Goal: Transaction & Acquisition: Obtain resource

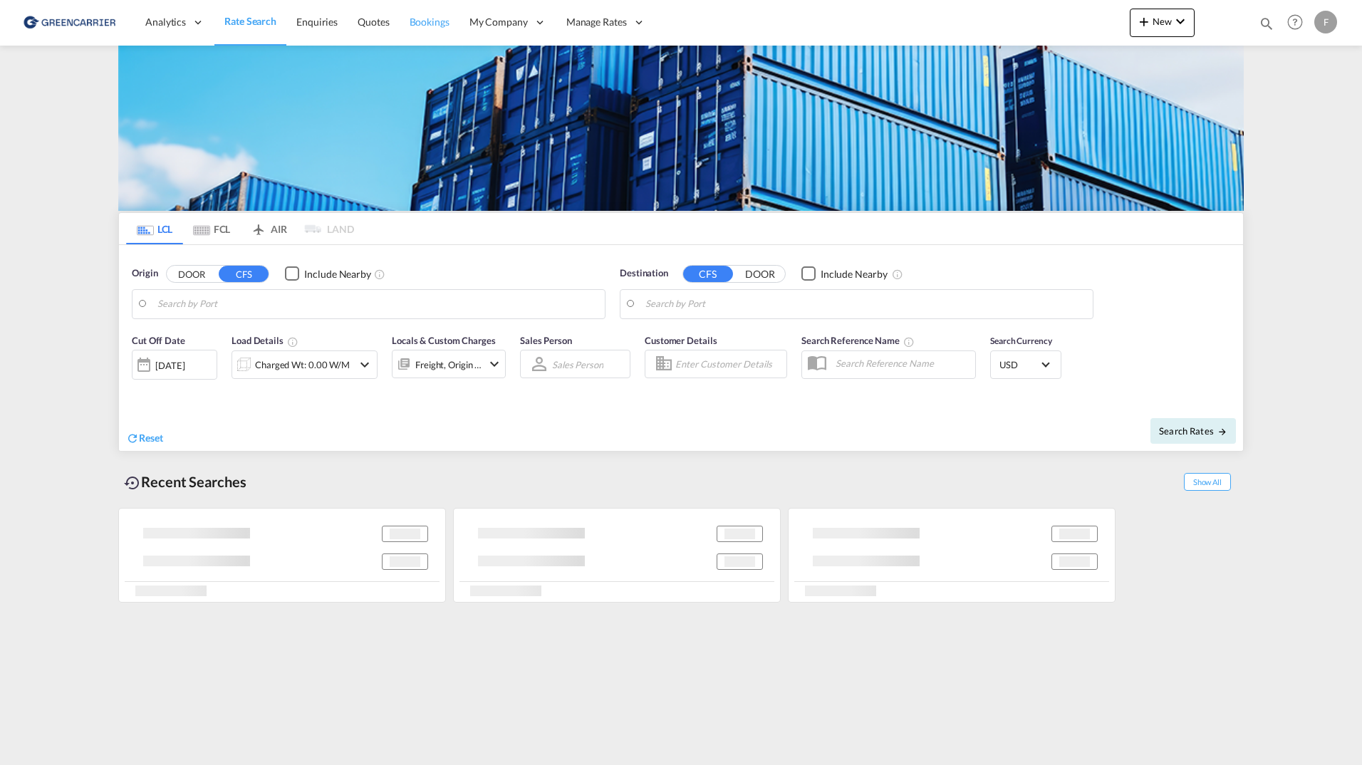
type input "[GEOGRAPHIC_DATA] ([GEOGRAPHIC_DATA]), [GEOGRAPHIC_DATA]"
type input "[GEOGRAPHIC_DATA], MXVER"
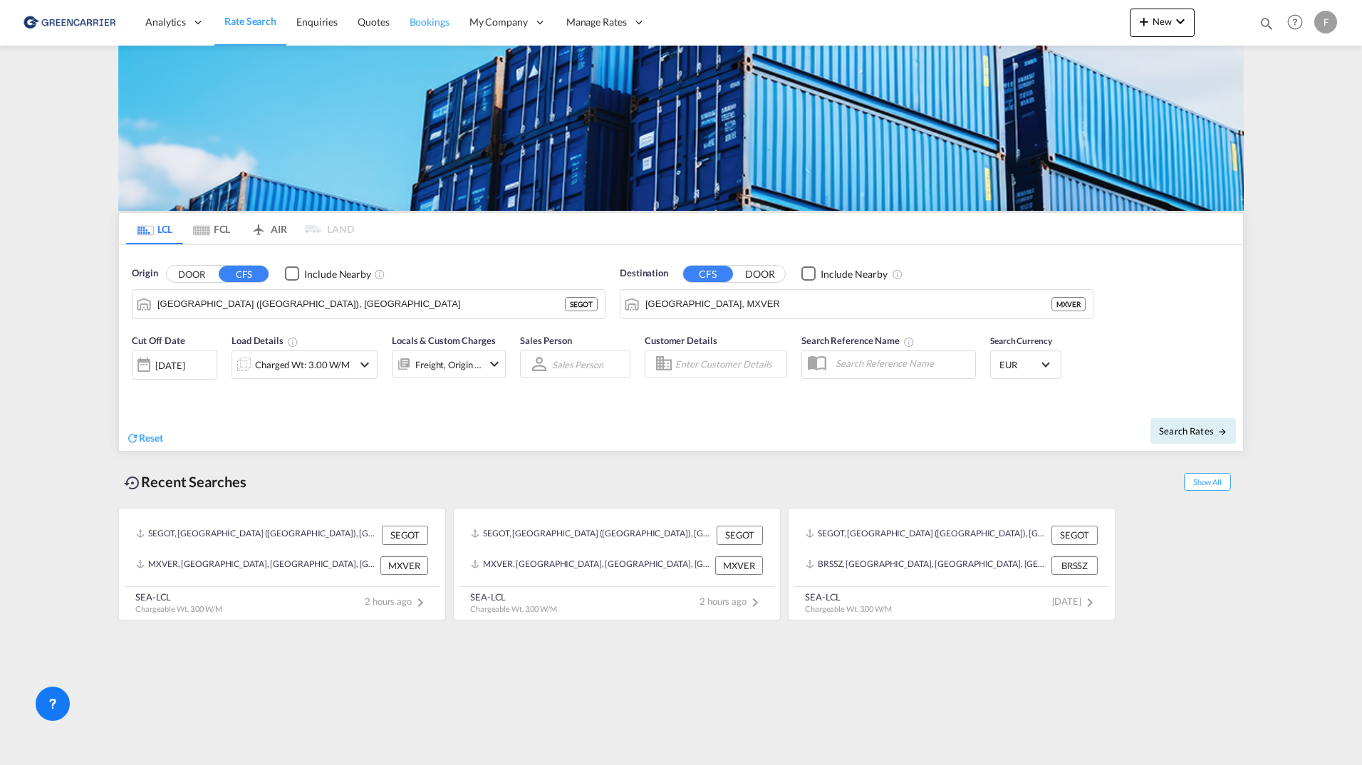
click at [432, 19] on span "Bookings" at bounding box center [429, 22] width 40 height 12
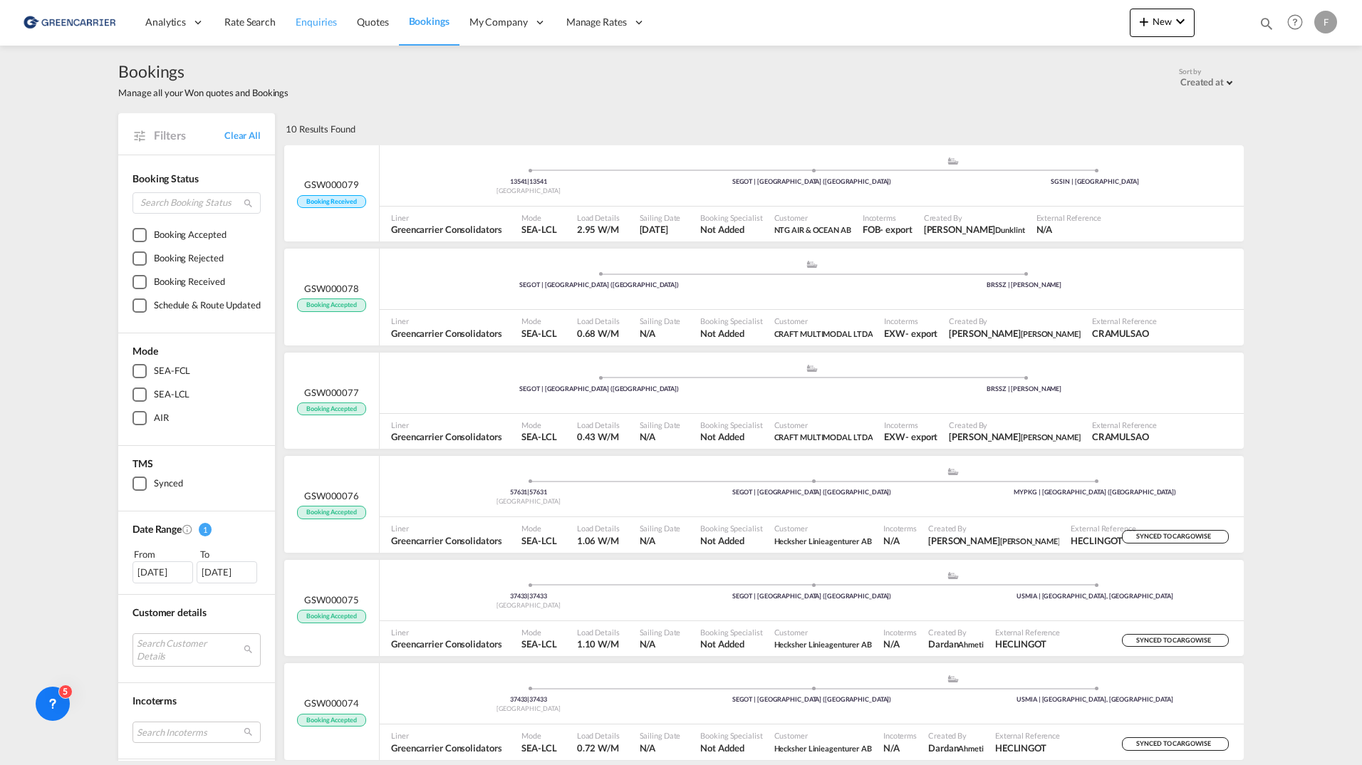
click at [330, 25] on span "Enquiries" at bounding box center [316, 22] width 41 height 12
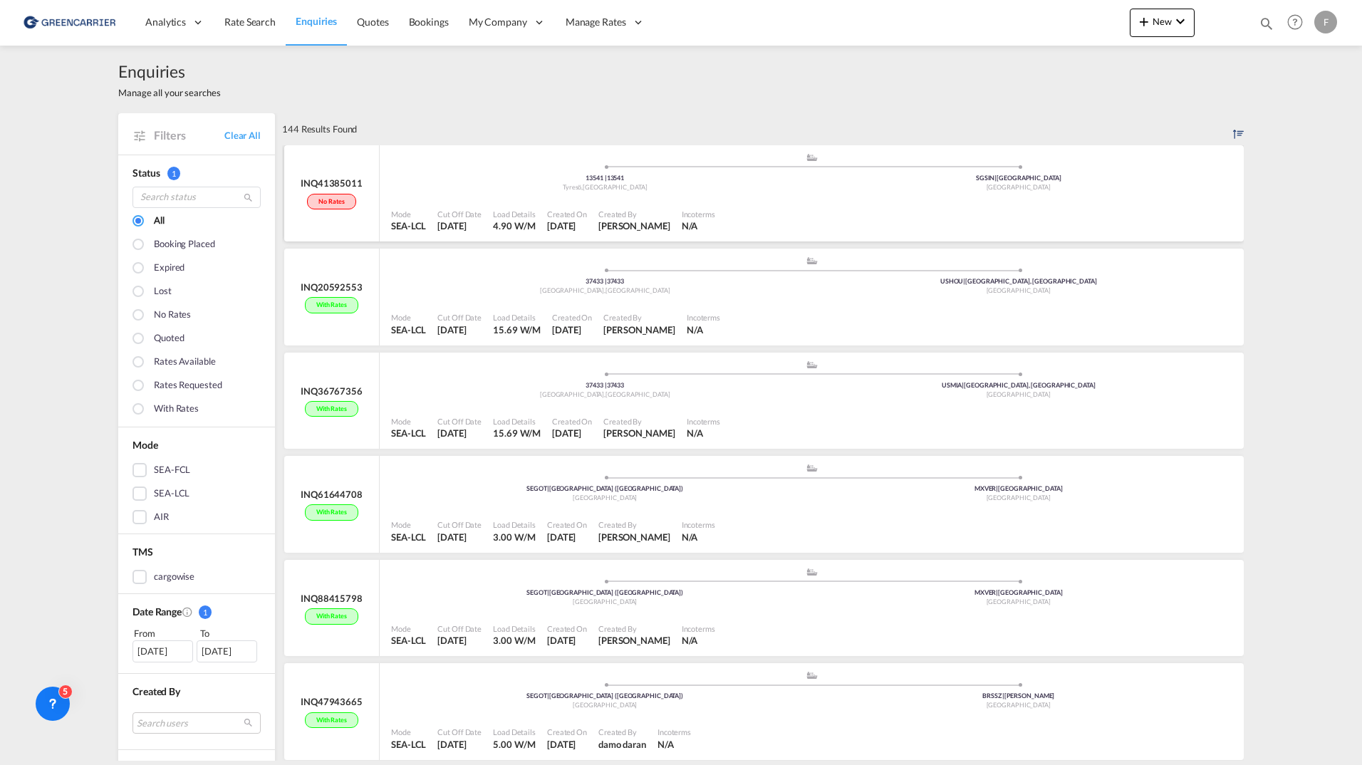
click at [472, 194] on div ".a{fill:#aaa8ad;} .a{fill:#aaa8ad;} 13541 | 13541 Tyresö , [GEOGRAPHIC_DATA] SG…" at bounding box center [811, 173] width 841 height 43
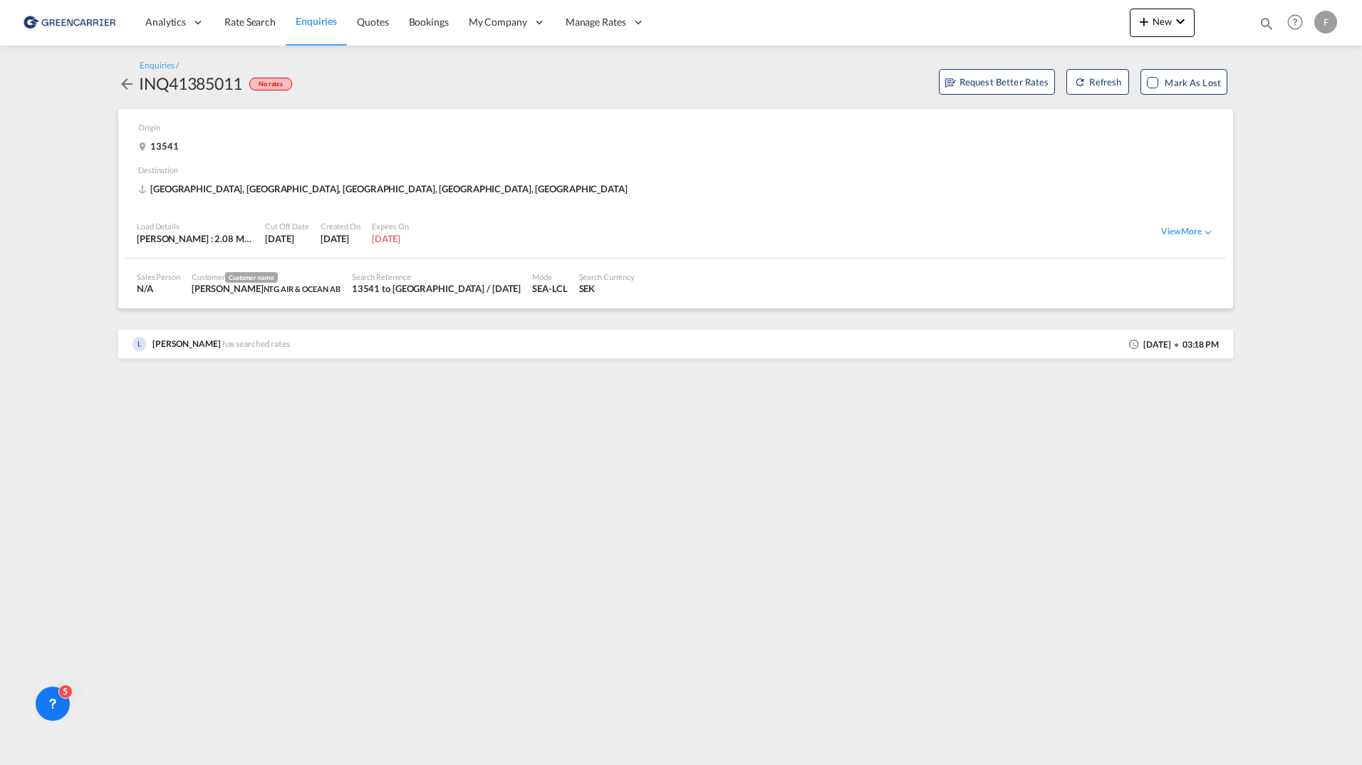
click at [126, 83] on md-icon "icon-arrow-left" at bounding box center [126, 83] width 17 height 17
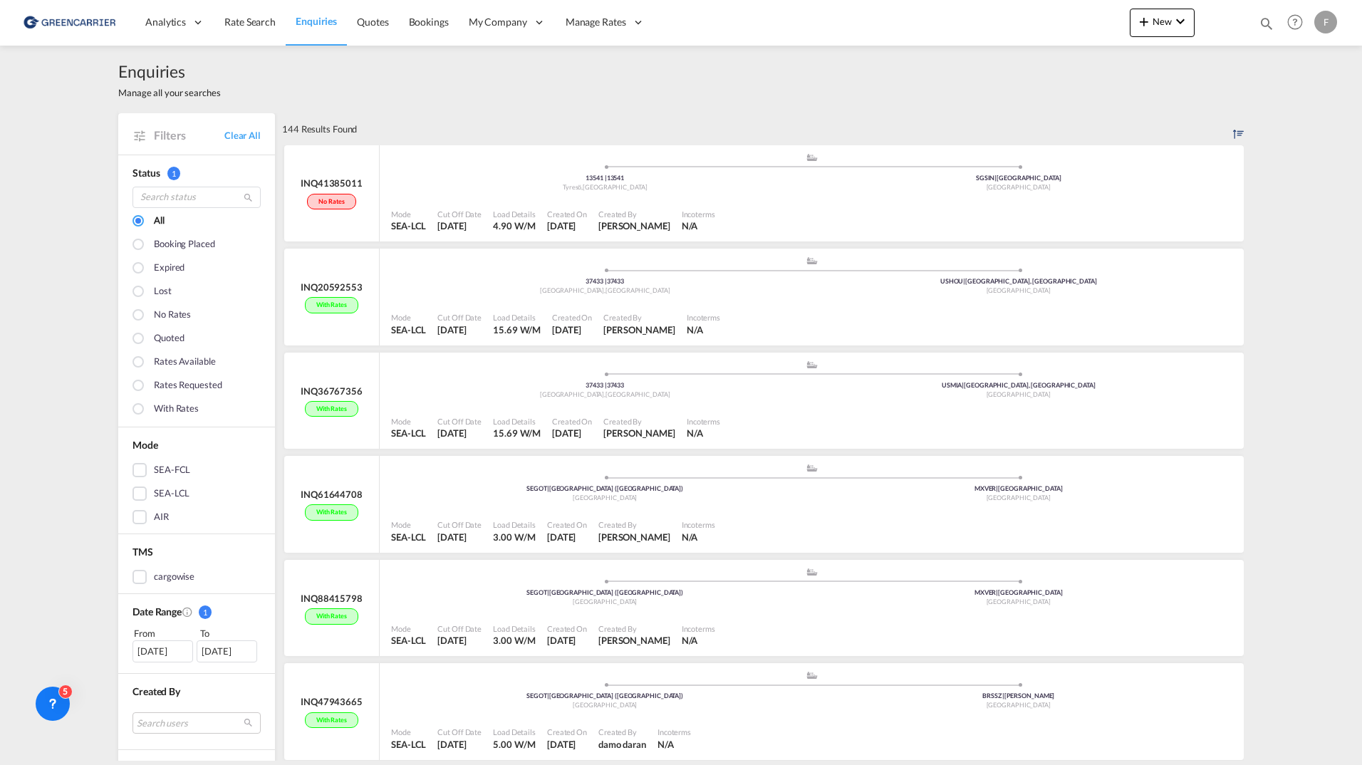
click at [518, 68] on div "Enquiries Manage all your searches" at bounding box center [680, 80] width 1125 height 68
click at [492, 110] on div "Enquiries Manage all your searches" at bounding box center [680, 80] width 1125 height 68
click at [387, 27] on span "Quotes" at bounding box center [372, 22] width 31 height 12
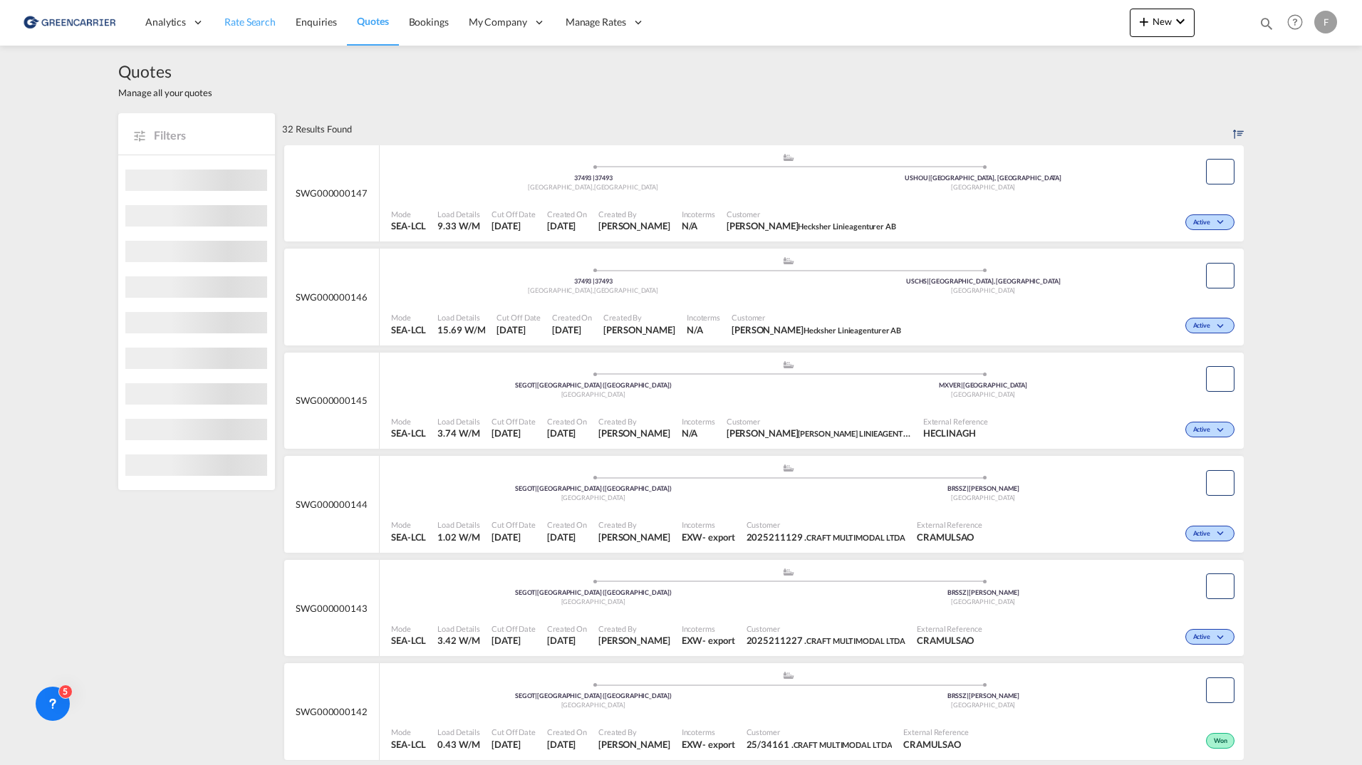
click at [224, 21] on span "Rate Search" at bounding box center [249, 22] width 51 height 12
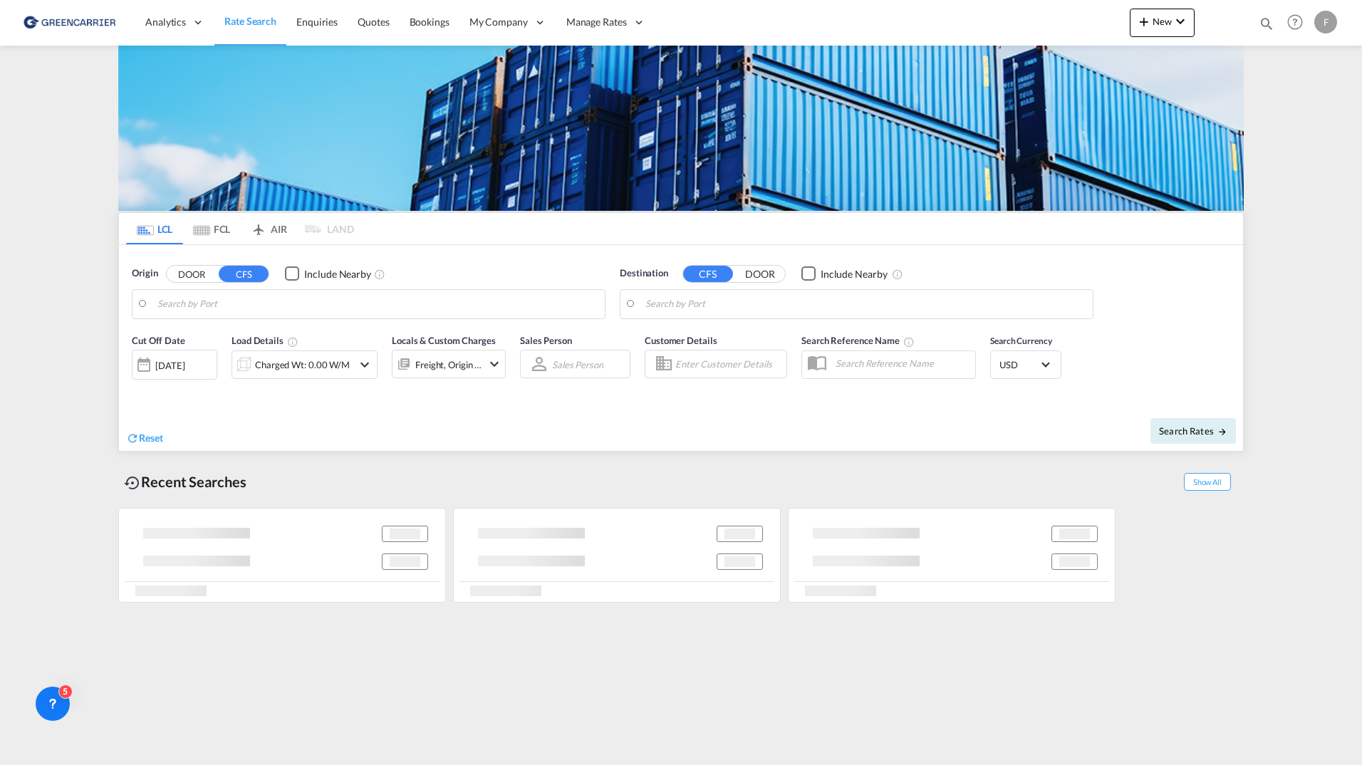
type input "[GEOGRAPHIC_DATA] ([GEOGRAPHIC_DATA]), [GEOGRAPHIC_DATA]"
type input "[GEOGRAPHIC_DATA], MXVER"
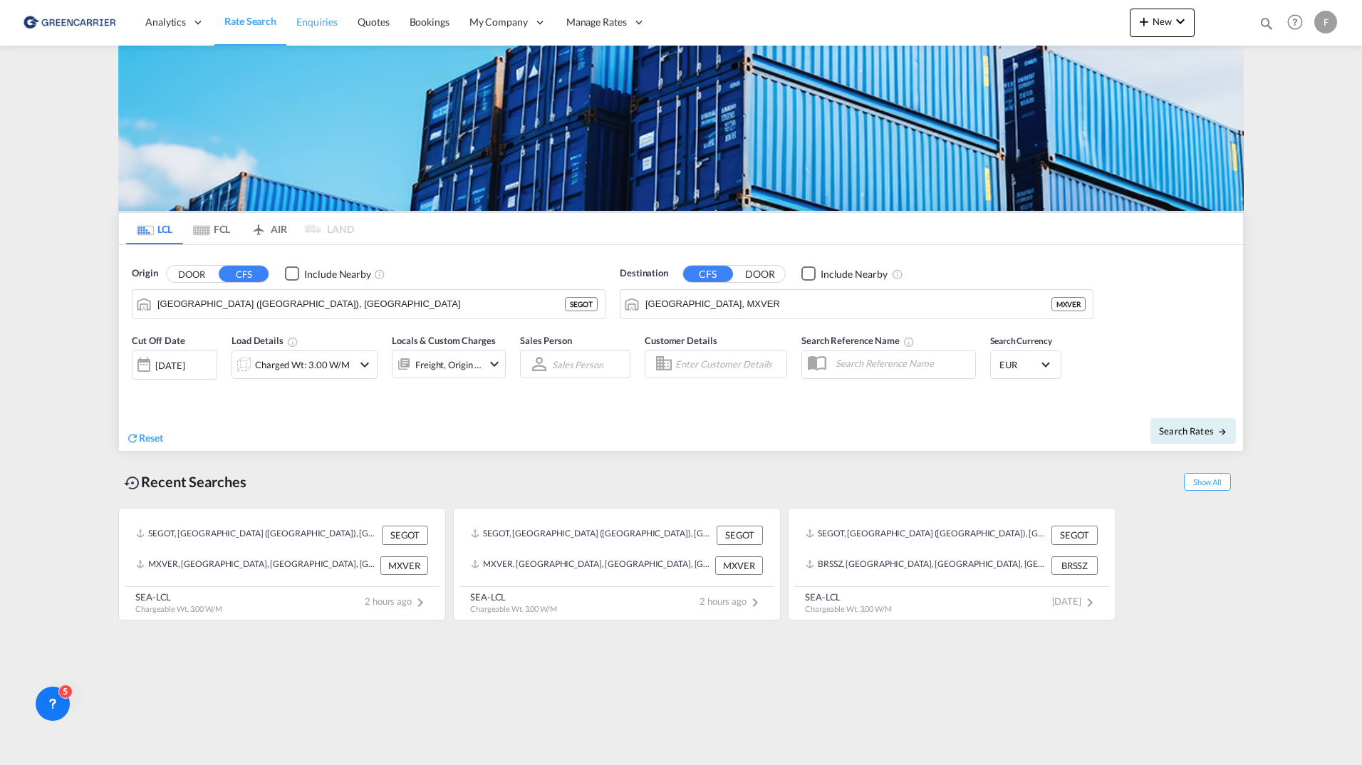
click at [286, 18] on link "Enquiries" at bounding box center [316, 22] width 61 height 46
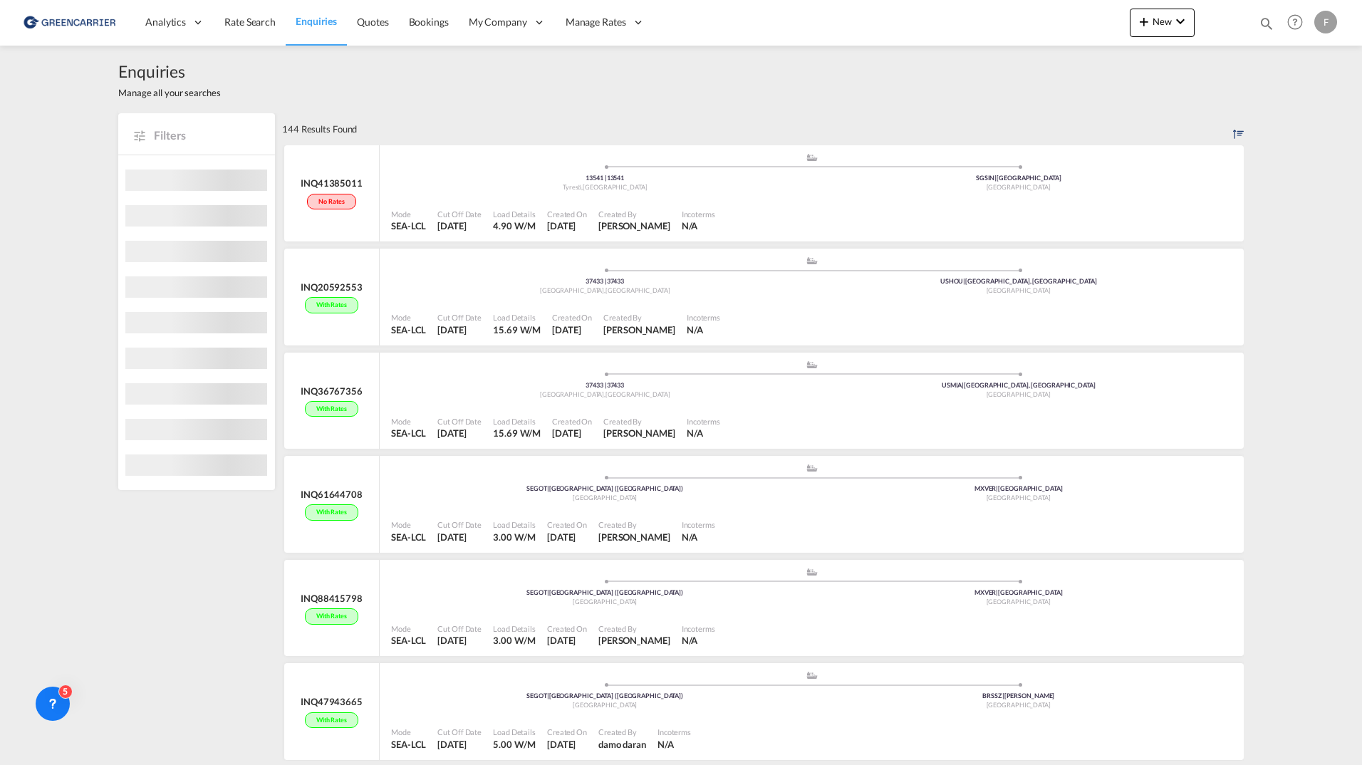
click at [377, 48] on div "Enquiries Manage all your searches" at bounding box center [680, 80] width 1125 height 68
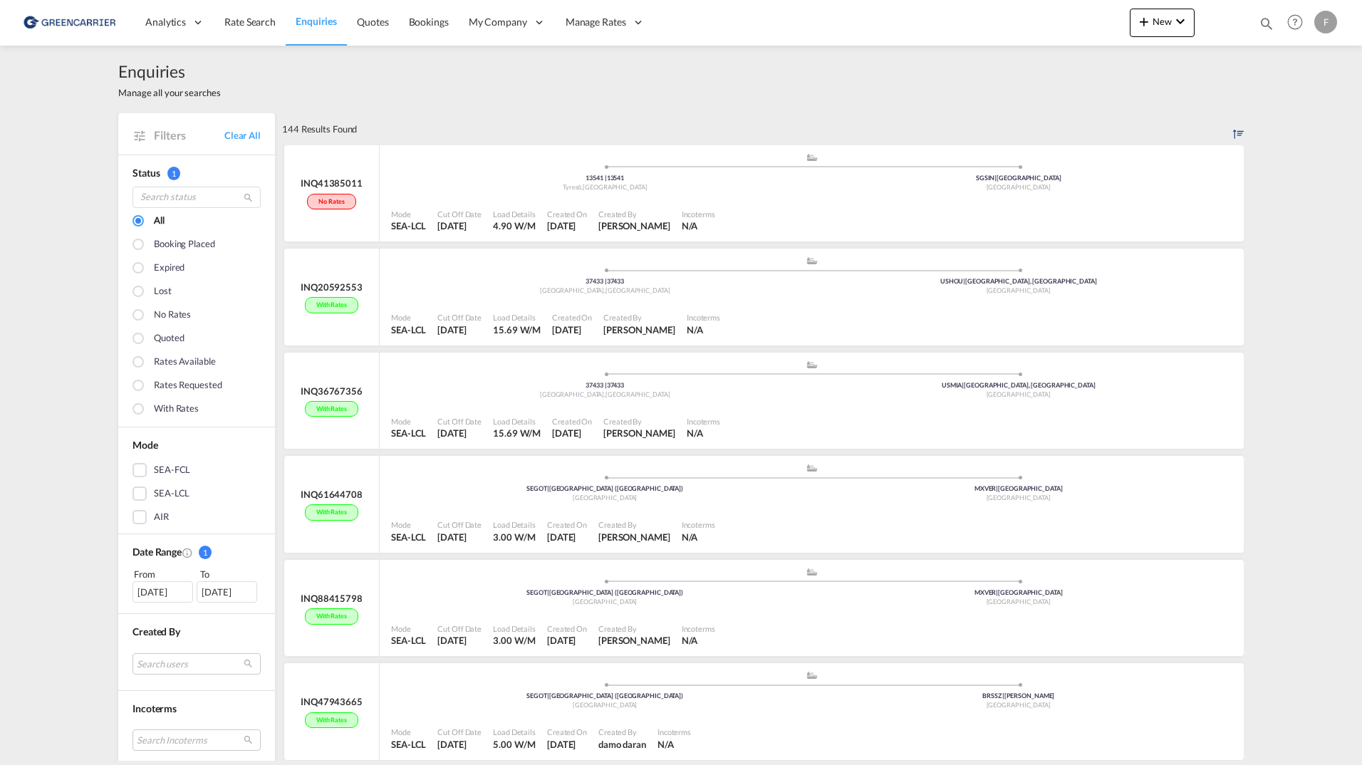
click at [664, 117] on div "144 Results Found" at bounding box center [762, 128] width 961 height 31
click at [248, 40] on link "Rate Search" at bounding box center [249, 22] width 71 height 46
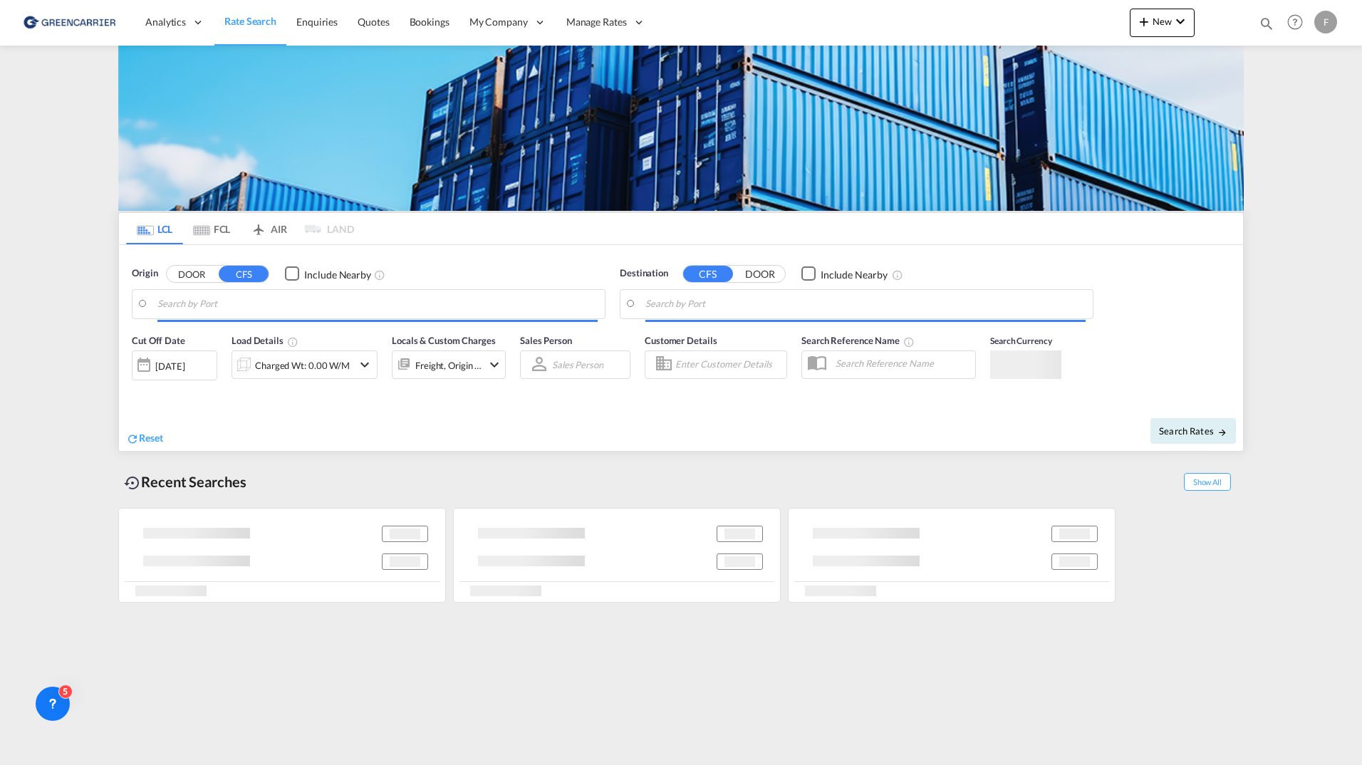
type input "[GEOGRAPHIC_DATA] ([GEOGRAPHIC_DATA]), [GEOGRAPHIC_DATA]"
type input "[GEOGRAPHIC_DATA], MXVER"
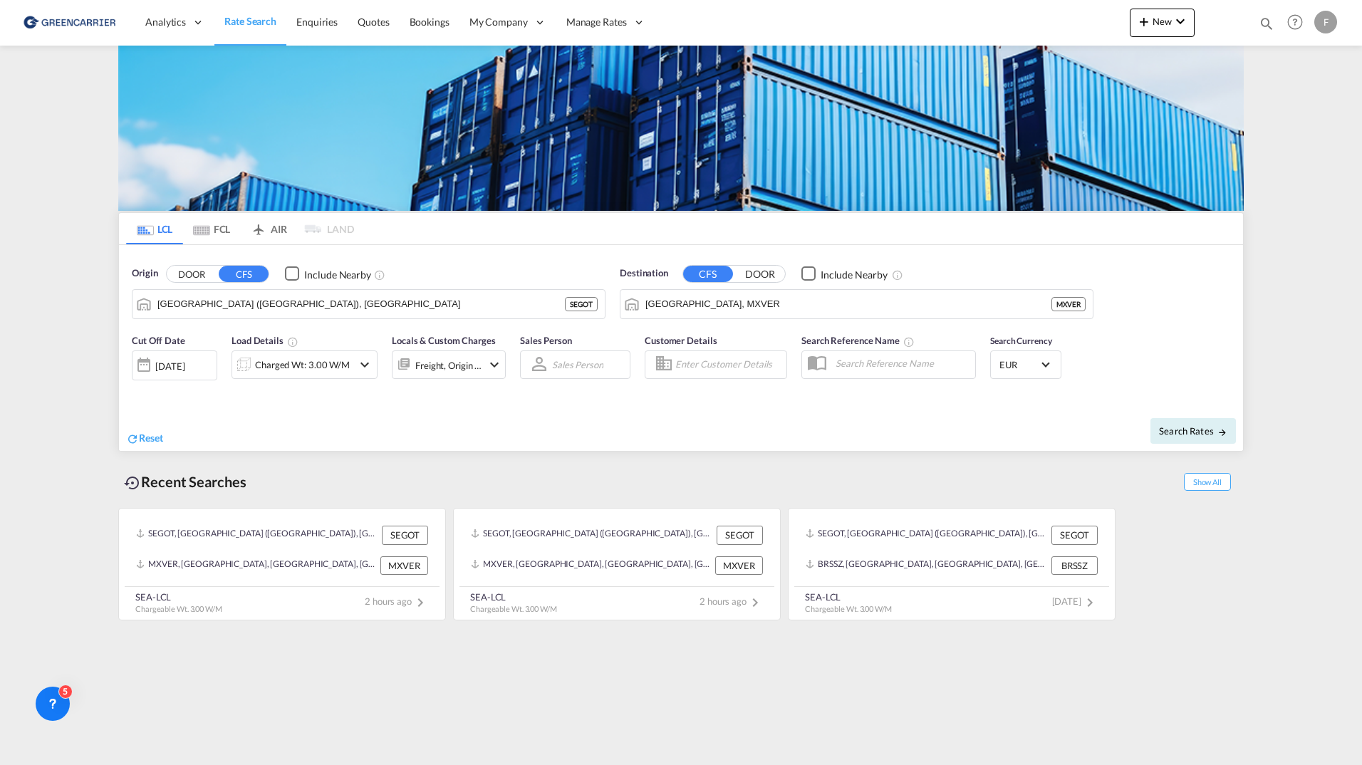
click at [81, 367] on md-content "Analytics Reports Dashboard Rate Search Enquiries Quotes Bookings" at bounding box center [681, 382] width 1362 height 765
click at [1300, 350] on md-content "Analytics Reports Dashboard Rate Search Enquiries Quotes Bookings" at bounding box center [681, 382] width 1362 height 765
click at [1187, 431] on span "Search Rates" at bounding box center [1193, 430] width 68 height 11
type input "SEGOT to MXVER / 24 Sep 2025"
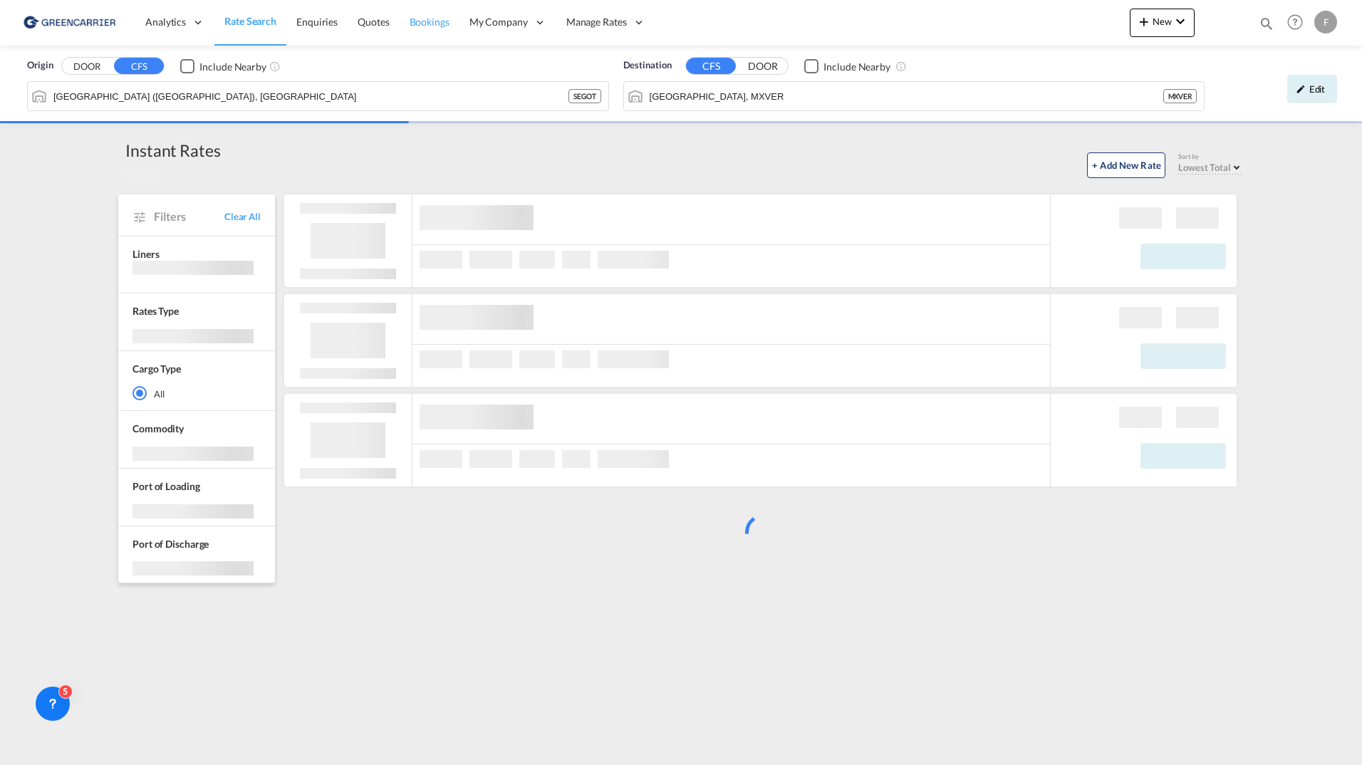
click at [403, 19] on link "Bookings" at bounding box center [429, 22] width 60 height 46
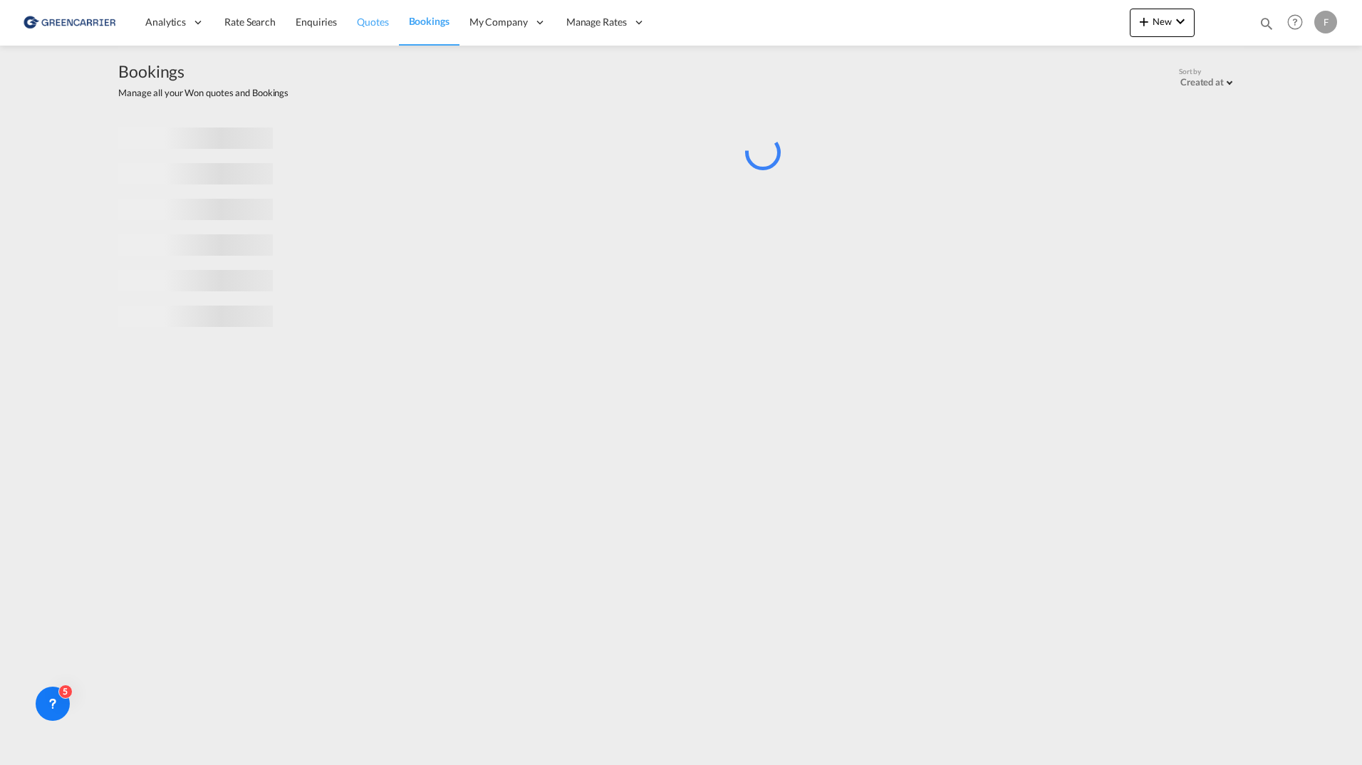
click at [390, 23] on link "Quotes" at bounding box center [372, 22] width 51 height 46
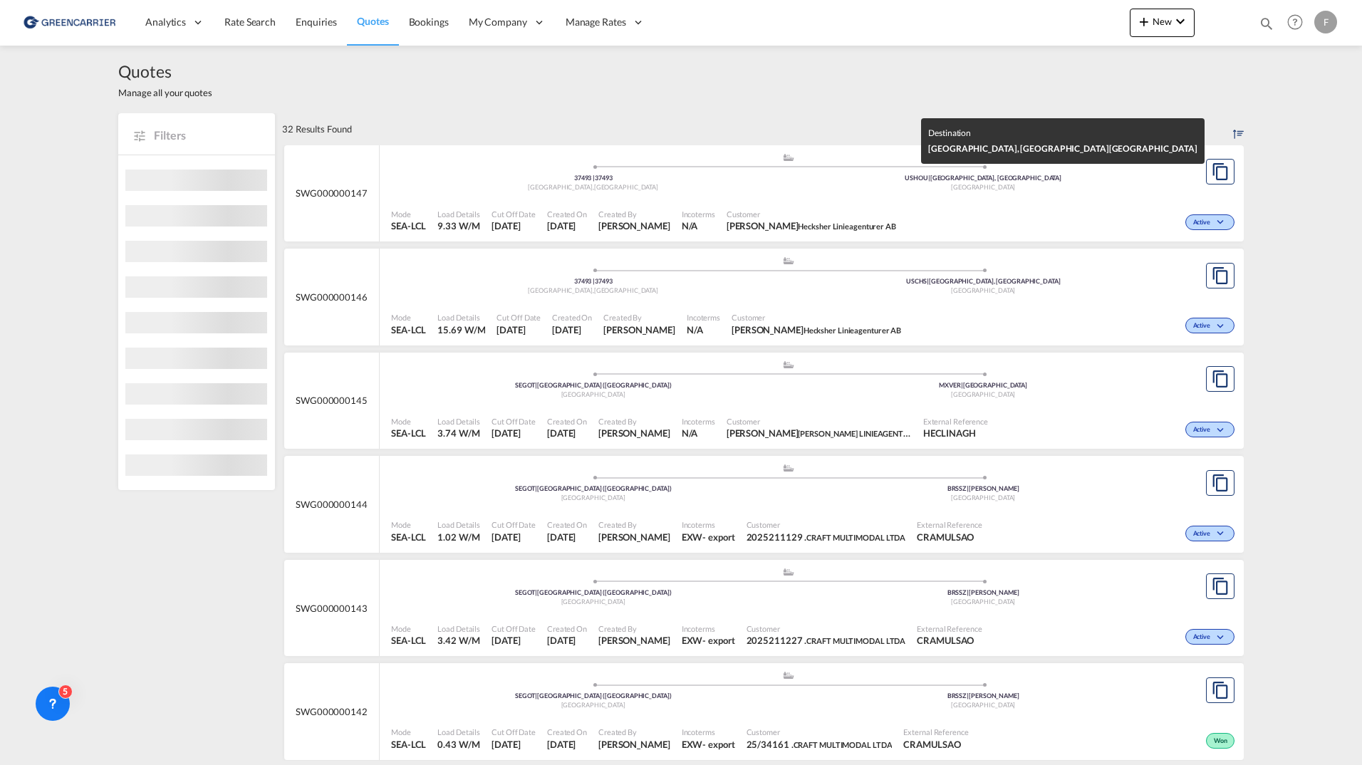
click at [1104, 188] on div "[GEOGRAPHIC_DATA]" at bounding box center [983, 187] width 390 height 9
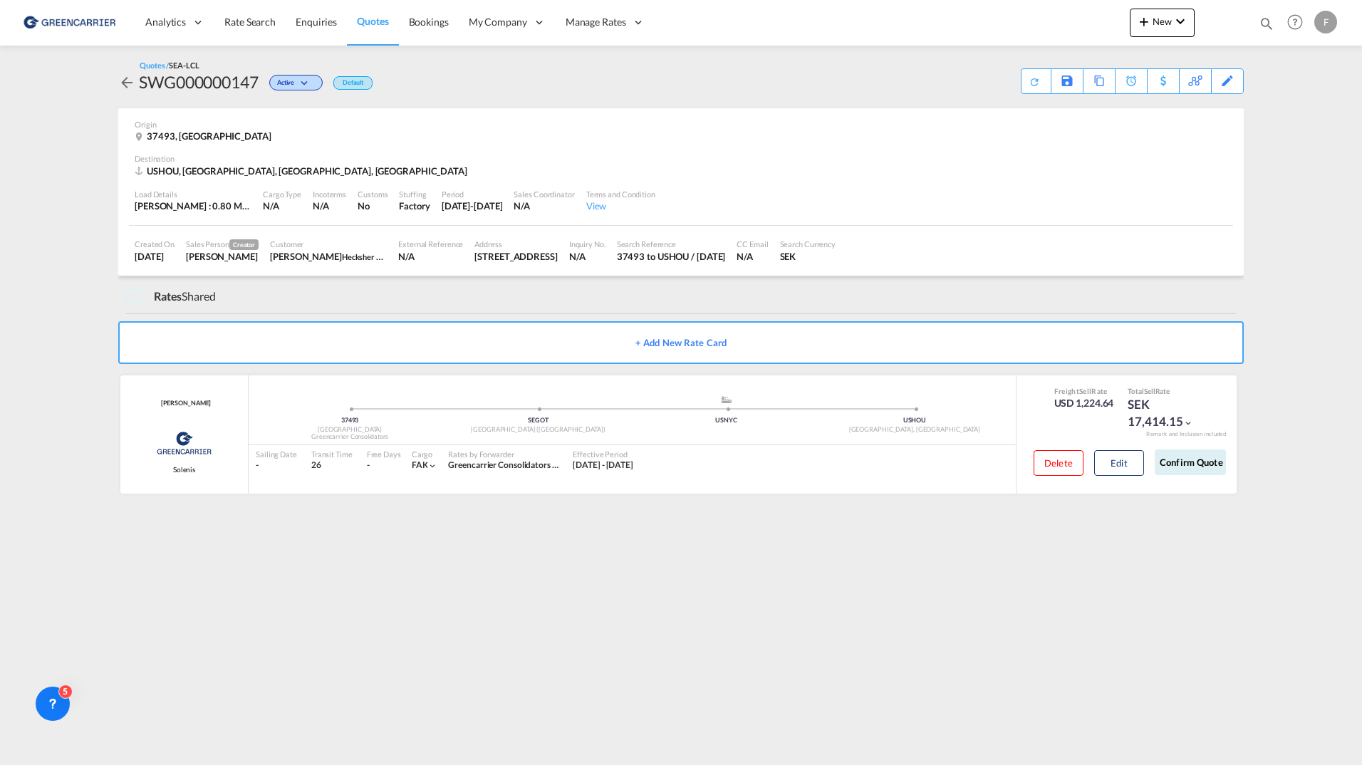
click at [967, 546] on md-content "Analytics Reports Dashboard Rate Search Enquiries Quotes Bookings" at bounding box center [681, 382] width 1362 height 765
click at [266, 10] on link "Rate Search" at bounding box center [249, 22] width 71 height 46
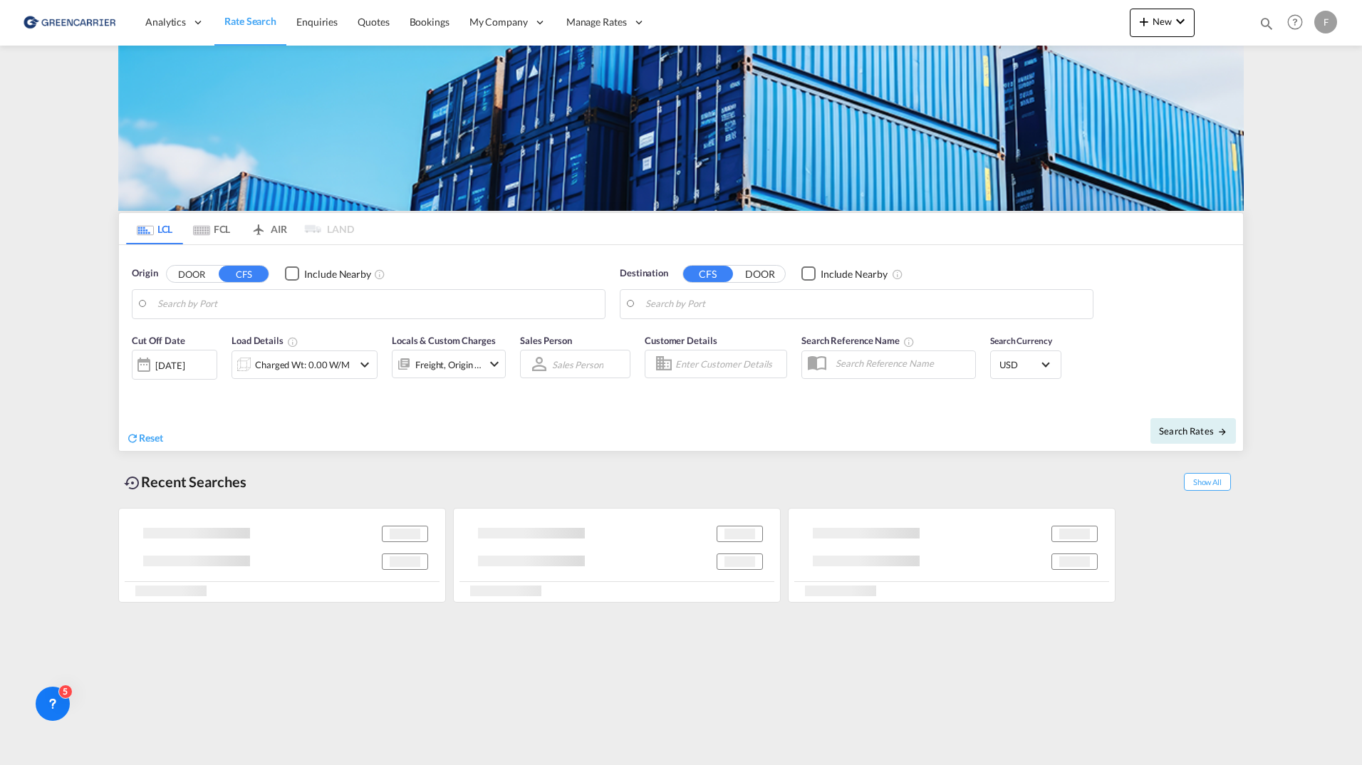
click at [66, 256] on md-content "Analytics Reports Dashboard Rate Search Enquiries Quotes Bookings" at bounding box center [681, 382] width 1362 height 765
type input "[GEOGRAPHIC_DATA] ([GEOGRAPHIC_DATA]), [GEOGRAPHIC_DATA]"
type input "[GEOGRAPHIC_DATA], MXVER"
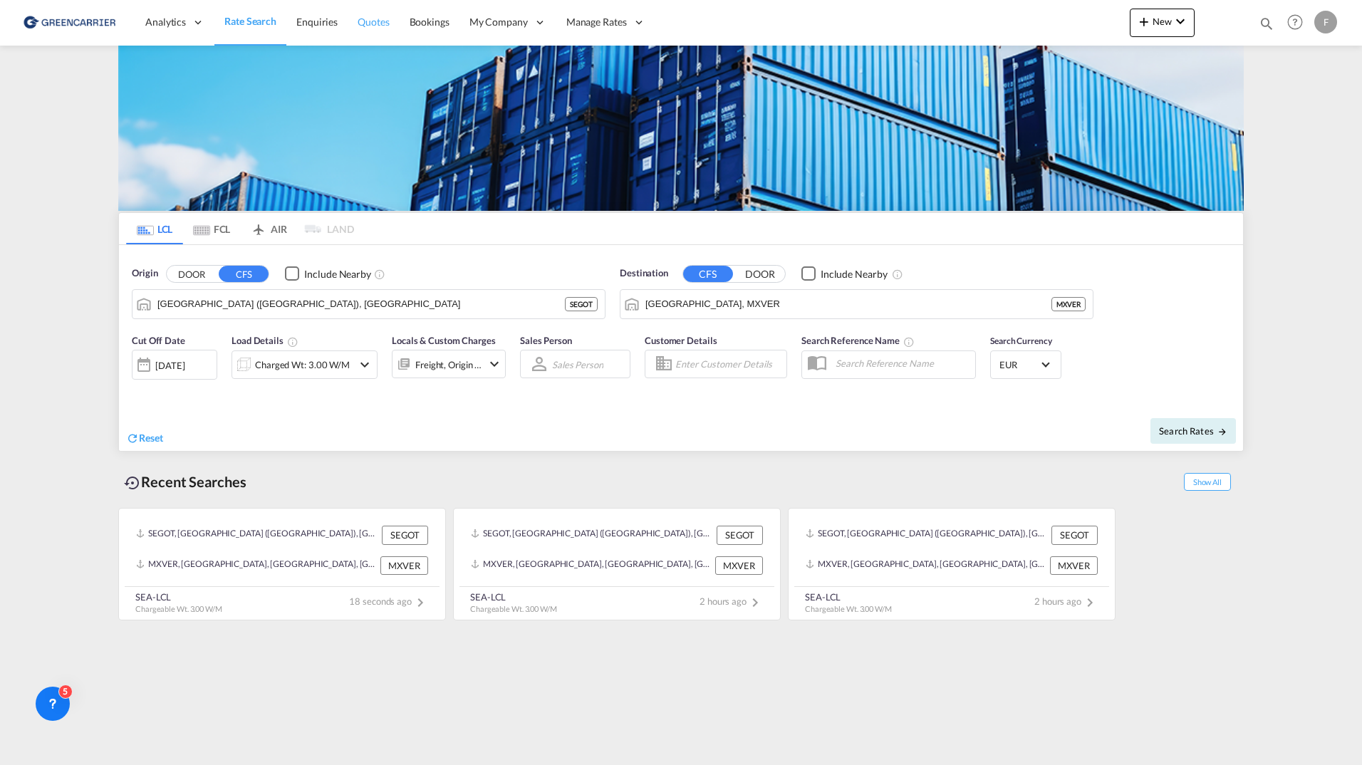
click at [393, 26] on link "Quotes" at bounding box center [373, 22] width 51 height 46
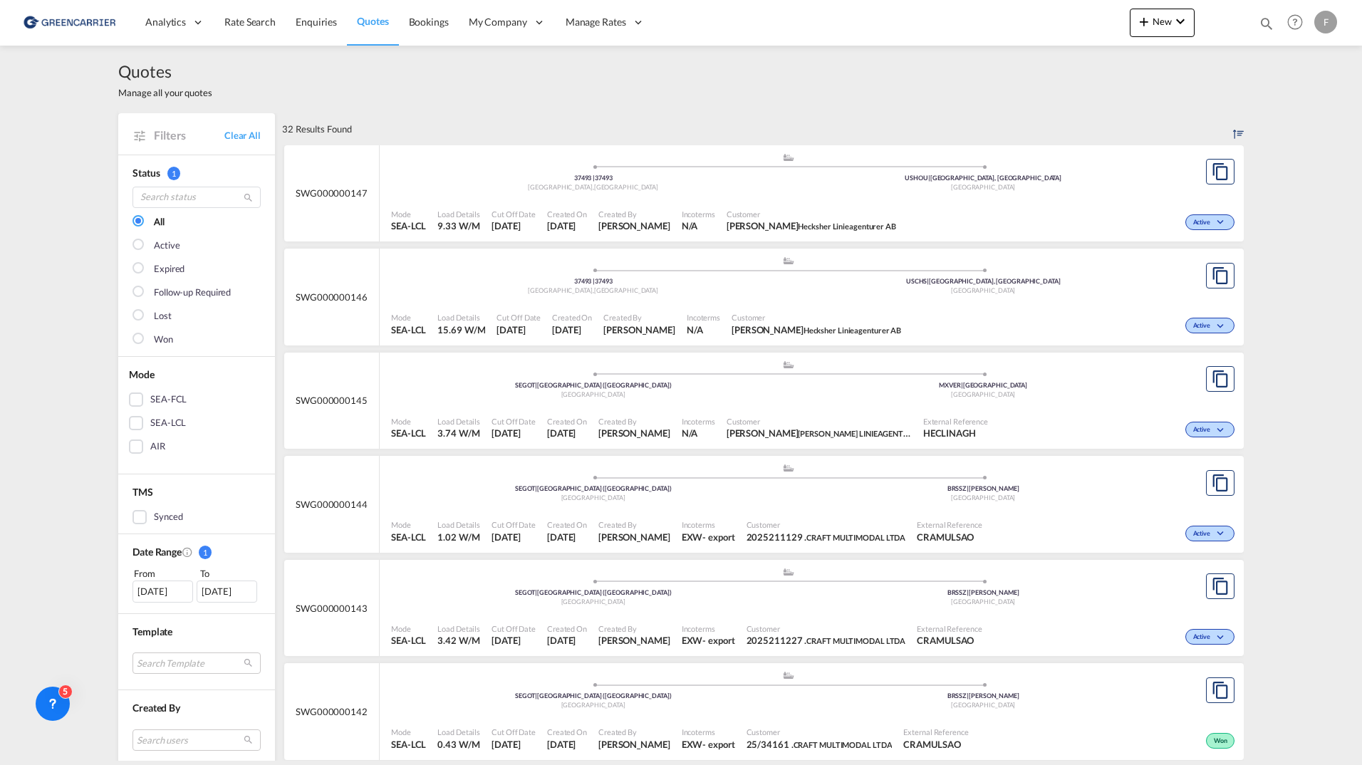
click at [860, 104] on div "Quotes Manage all your quotes" at bounding box center [680, 80] width 1125 height 68
click at [1103, 194] on div ".a{fill:#aaa8ad;} .a{fill:#aaa8ad;} 37493 | 37493 Karlshamn , Sweden USHOU | Ho…" at bounding box center [788, 173] width 794 height 43
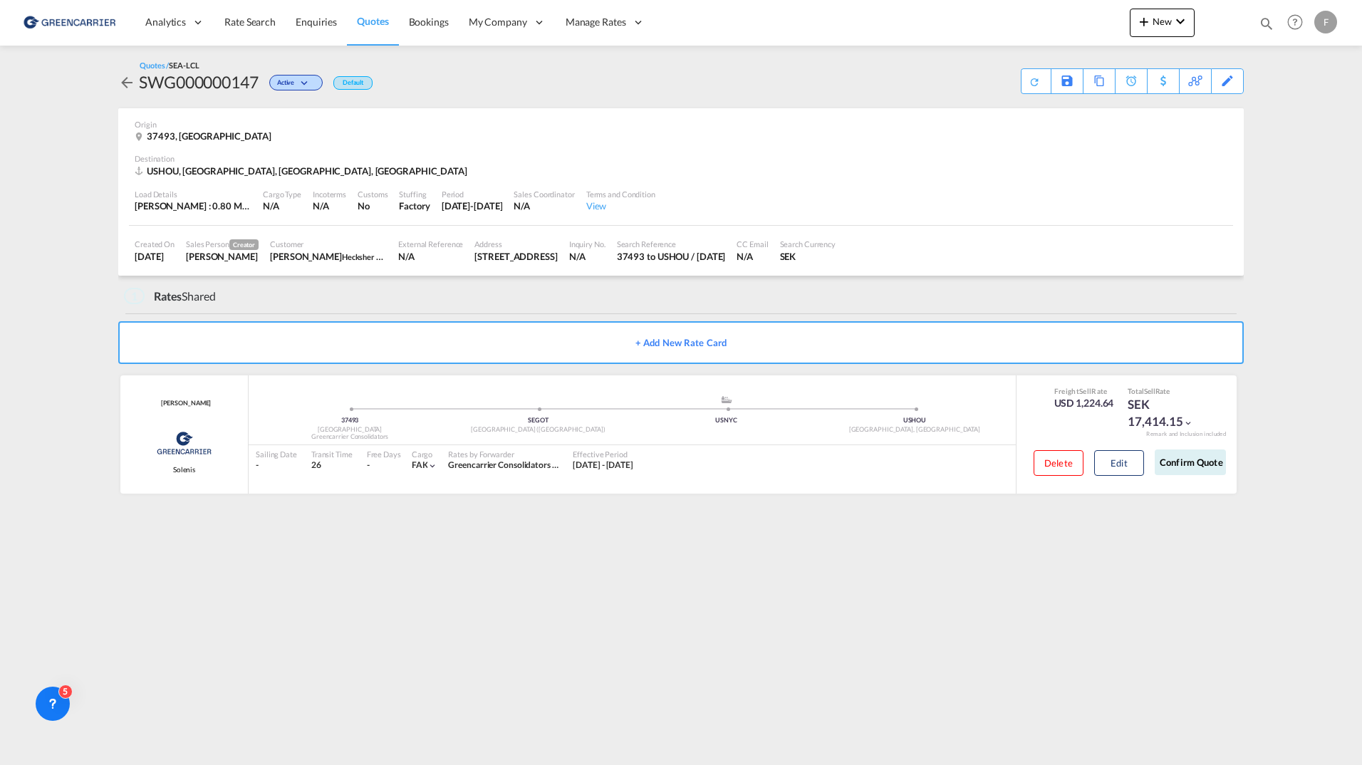
click at [828, 650] on md-content "Analytics Reports Dashboard Rate Search Enquiries Quotes Bookings" at bounding box center [681, 382] width 1362 height 765
click at [315, 83] on md-icon "icon-chevron-down" at bounding box center [306, 84] width 17 height 8
click at [489, 65] on div "Follow-up Required Lost" at bounding box center [681, 382] width 1362 height 765
click at [298, 82] on span "Active" at bounding box center [287, 85] width 21 height 14
click at [453, 78] on div "Follow-up Required Lost" at bounding box center [681, 382] width 1362 height 765
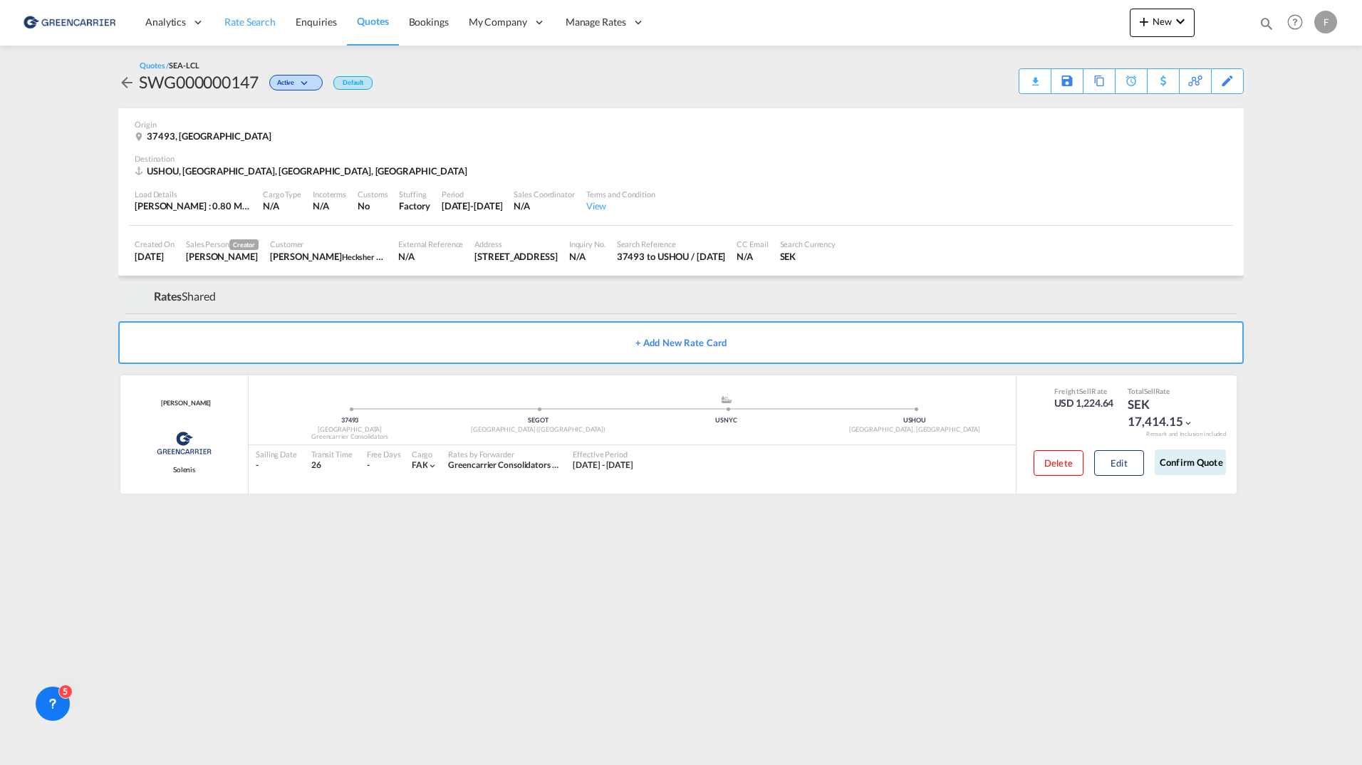
click at [255, 23] on span "Rate Search" at bounding box center [249, 22] width 51 height 12
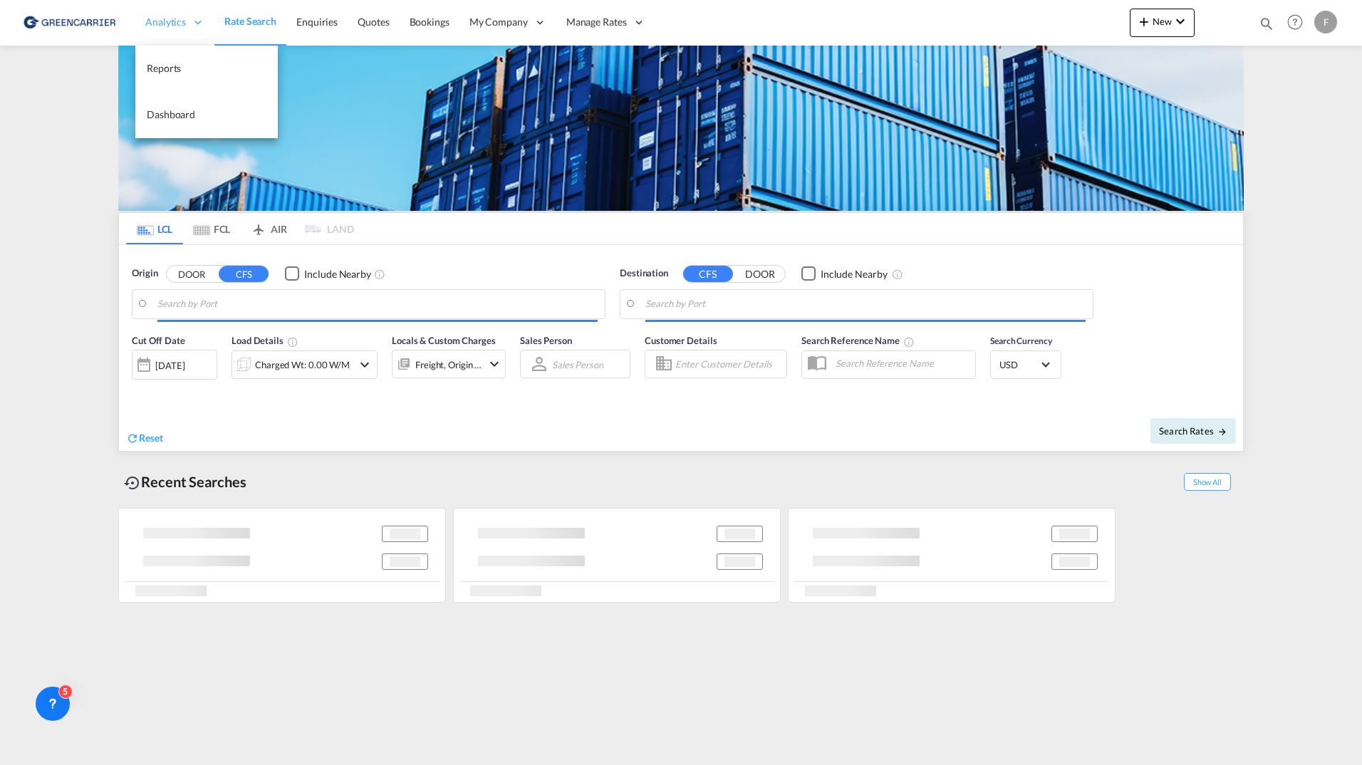
click at [179, 33] on div "Analytics" at bounding box center [174, 22] width 79 height 46
click at [167, 75] on link "Reports" at bounding box center [206, 69] width 142 height 46
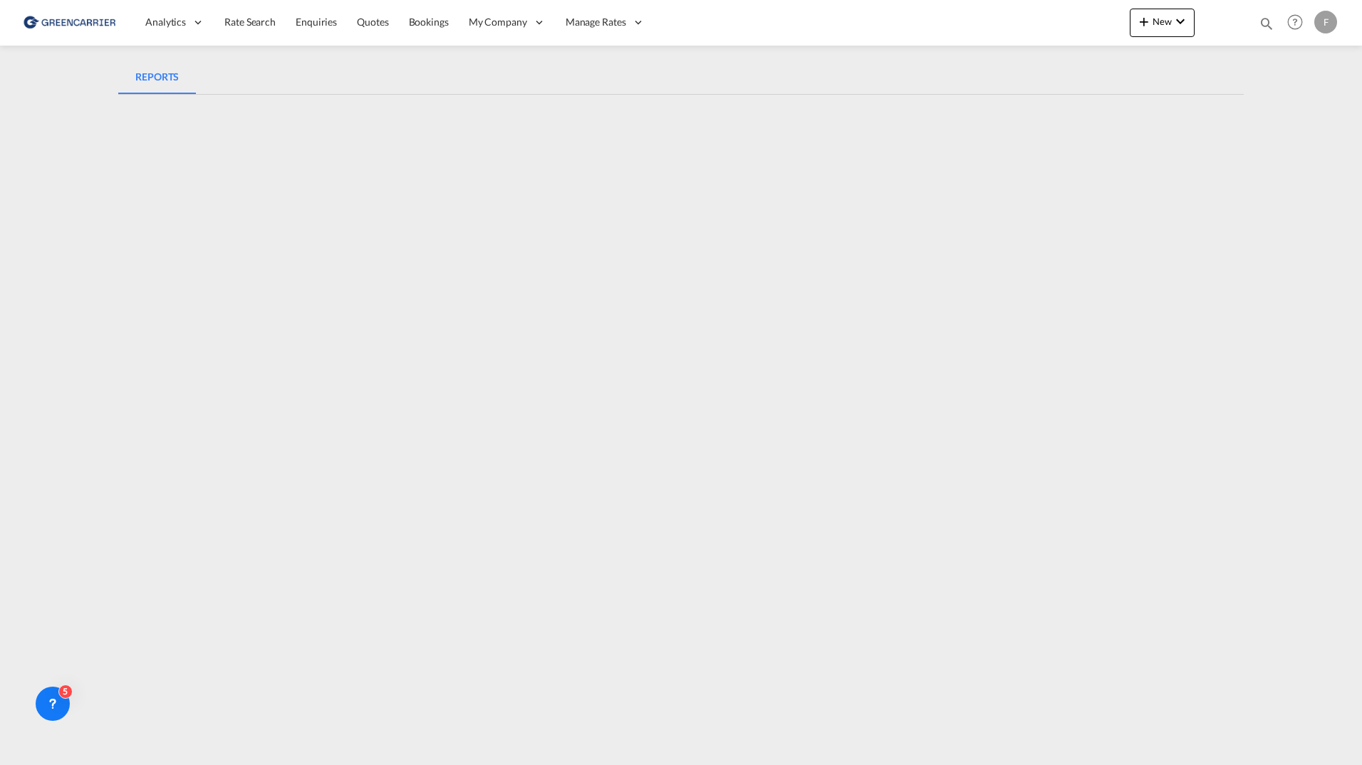
click at [100, 291] on md-content "Analytics Reports Dashboard Rate Search Enquiries Quotes Bookings" at bounding box center [681, 382] width 1362 height 765
click at [338, 24] on link "Enquiries" at bounding box center [316, 22] width 61 height 46
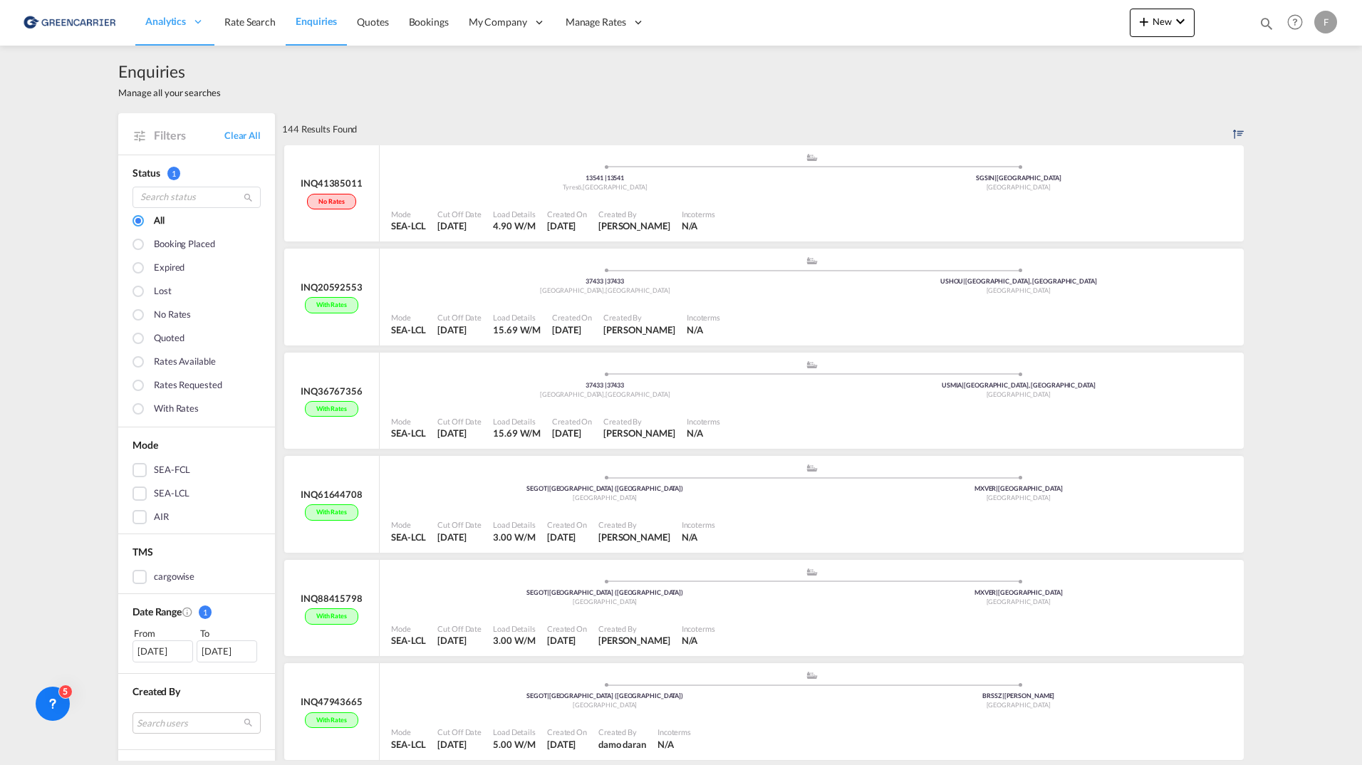
click at [342, 103] on div "Enquiries Manage all your searches" at bounding box center [680, 80] width 1125 height 68
click at [714, 95] on div "Enquiries Manage all your searches" at bounding box center [680, 80] width 1125 height 68
click at [563, 117] on div "144 Results Found" at bounding box center [762, 128] width 961 height 31
click at [268, 105] on div "Enquiries Manage all your searches" at bounding box center [680, 80] width 1125 height 68
click at [75, 113] on div "Enquiries Manage all your searches Filters Clear All Status 1 All Booking place…" at bounding box center [681, 403] width 1362 height 715
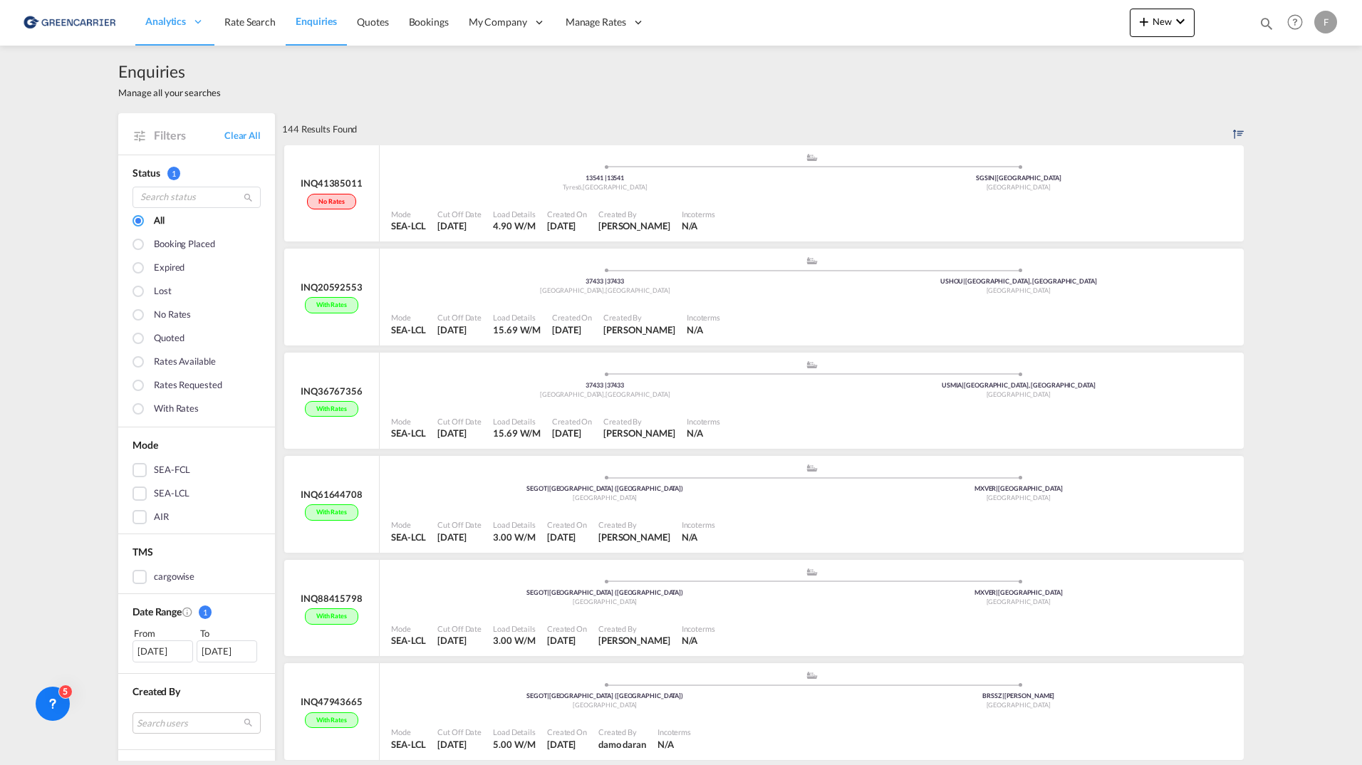
click at [450, 141] on div "144 Results Found" at bounding box center [762, 128] width 961 height 31
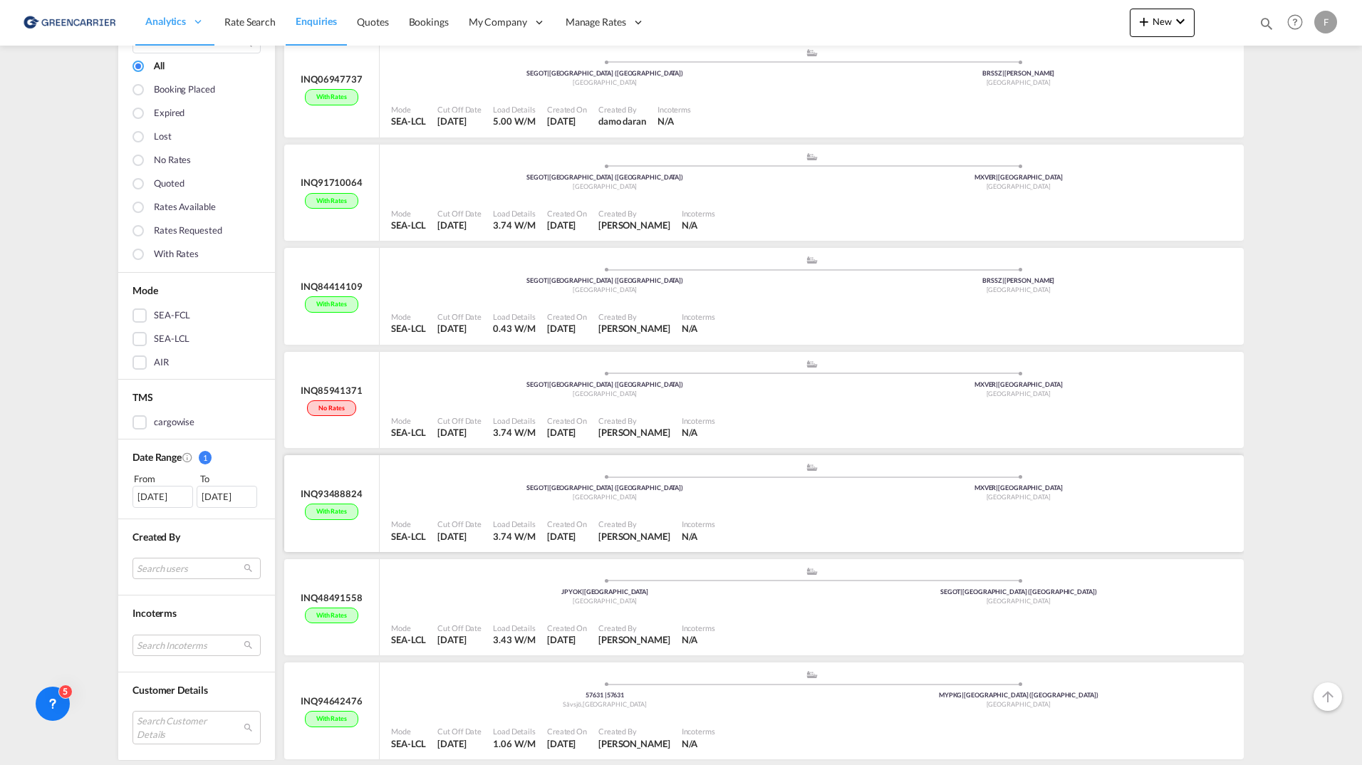
scroll to position [1246, 0]
click at [327, 409] on div "No rates" at bounding box center [331, 407] width 48 height 16
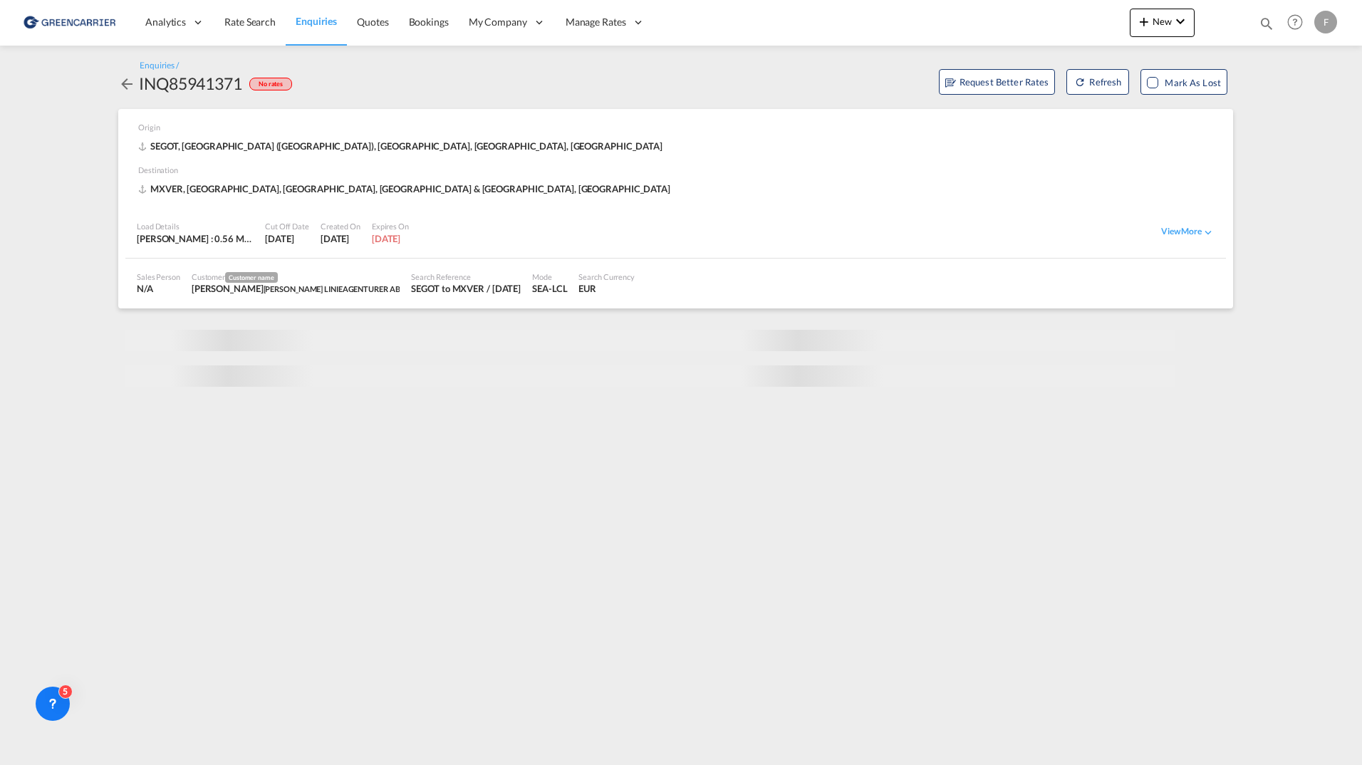
click at [127, 87] on md-icon "icon-arrow-left" at bounding box center [126, 83] width 17 height 17
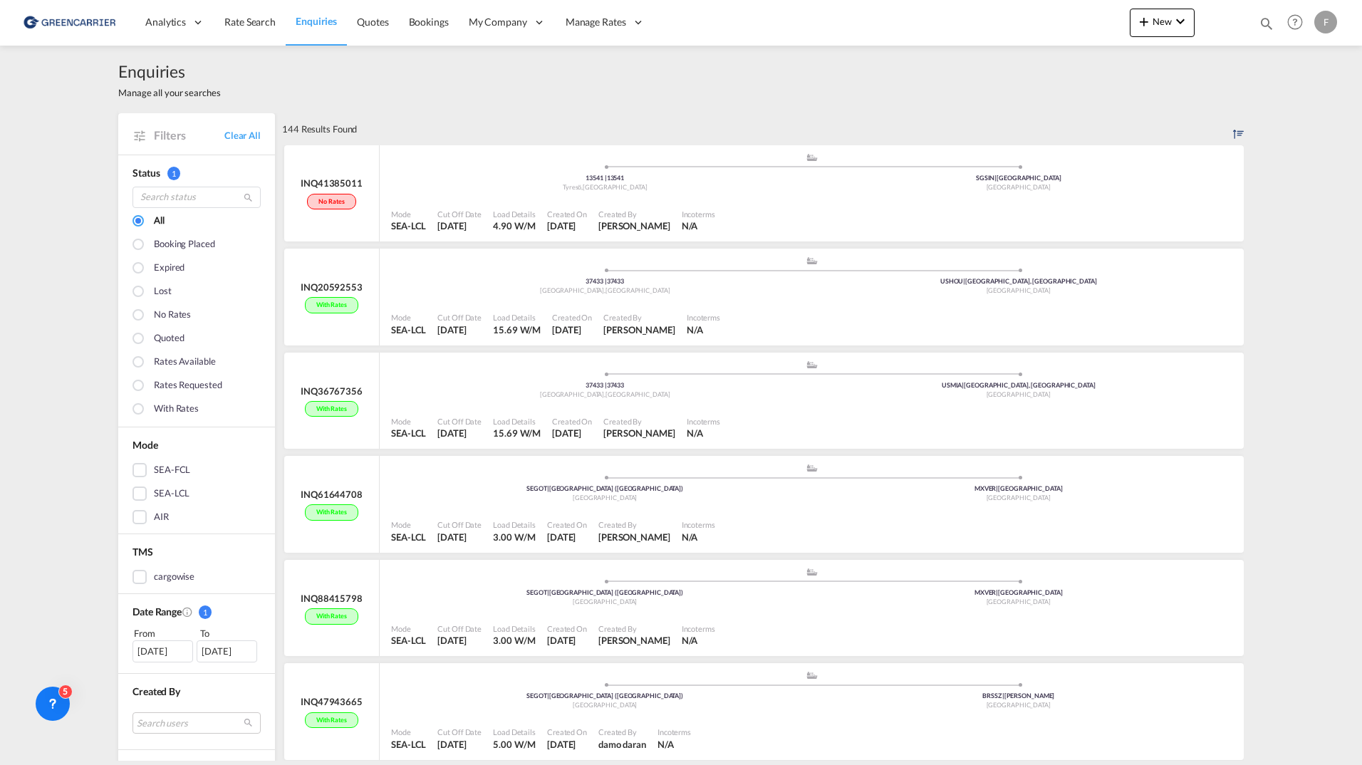
click at [314, 24] on span "Enquiries" at bounding box center [316, 21] width 41 height 12
click at [367, 92] on div "Enquiries Manage all your searches" at bounding box center [680, 80] width 1125 height 68
click at [391, 112] on div "Enquiries Manage all your searches" at bounding box center [680, 80] width 1125 height 68
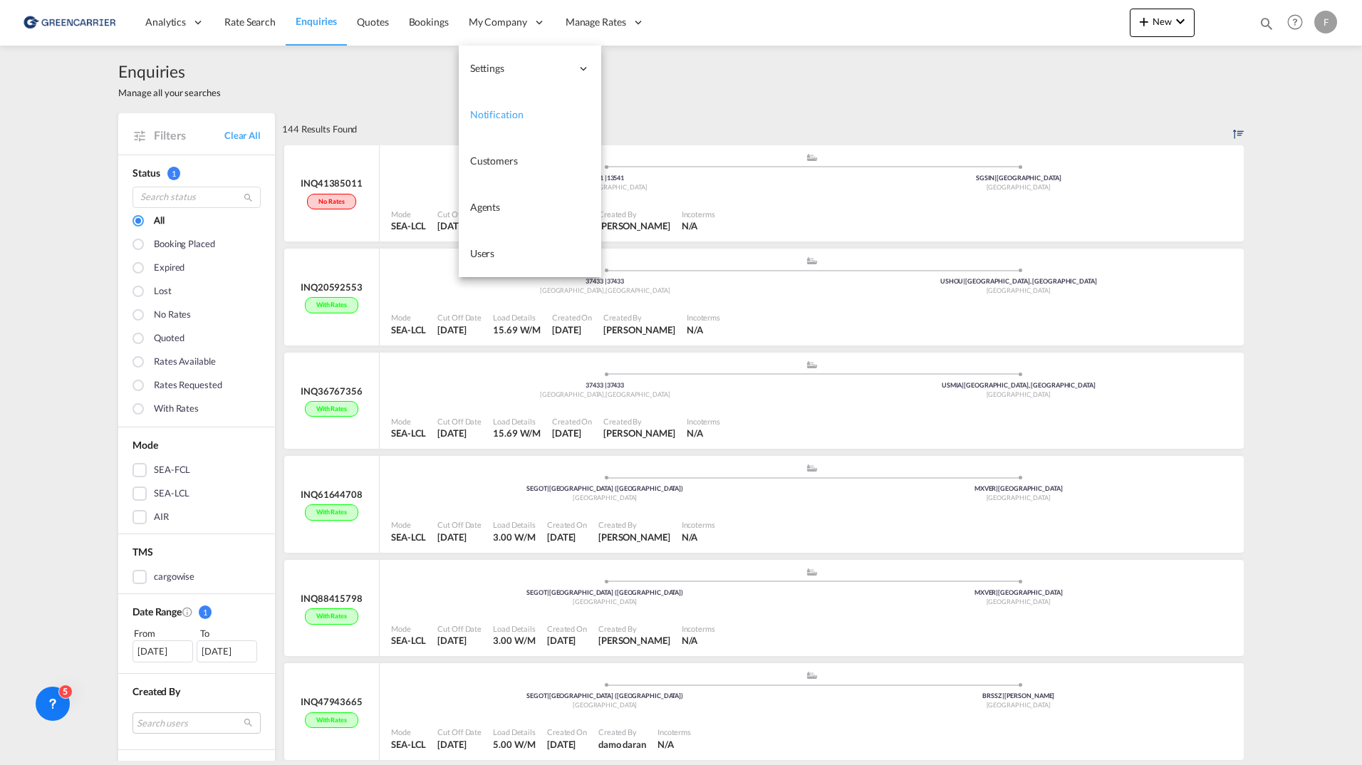
click at [511, 105] on link "Notification" at bounding box center [530, 115] width 142 height 46
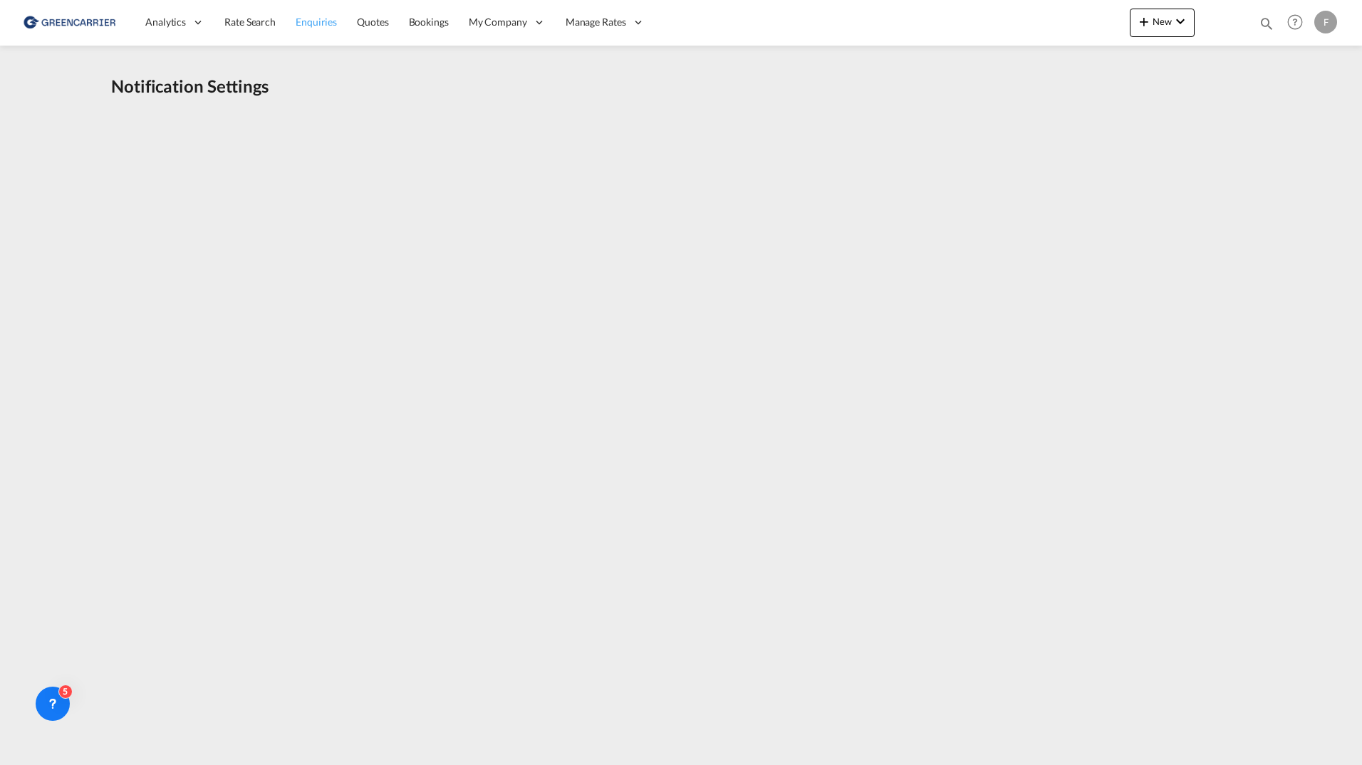
click at [314, 16] on span "Enquiries" at bounding box center [316, 22] width 41 height 12
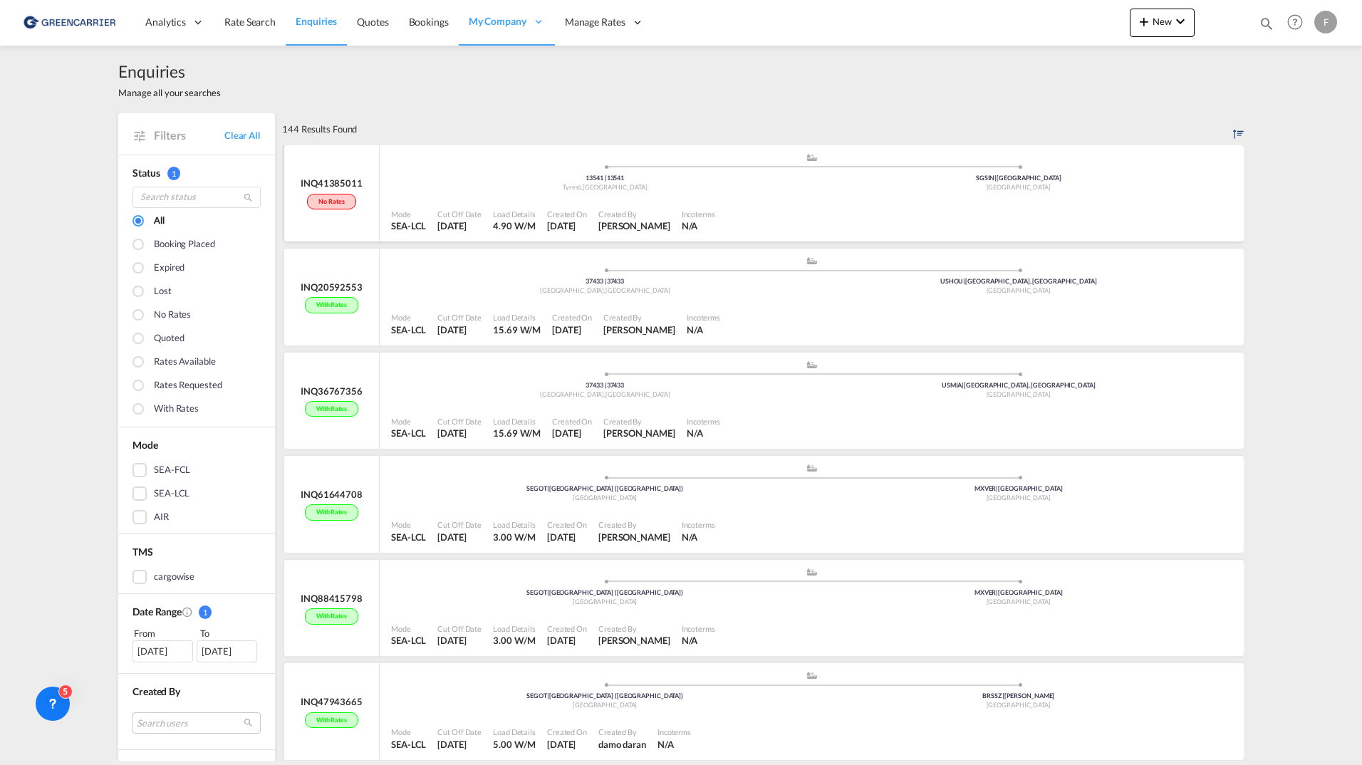
click at [536, 170] on ul ".a{fill:#aaa8ad;} .a{fill:#aaa8ad;} 13541 | 13541 Tyresö , [GEOGRAPHIC_DATA] SG…" at bounding box center [811, 170] width 827 height 7
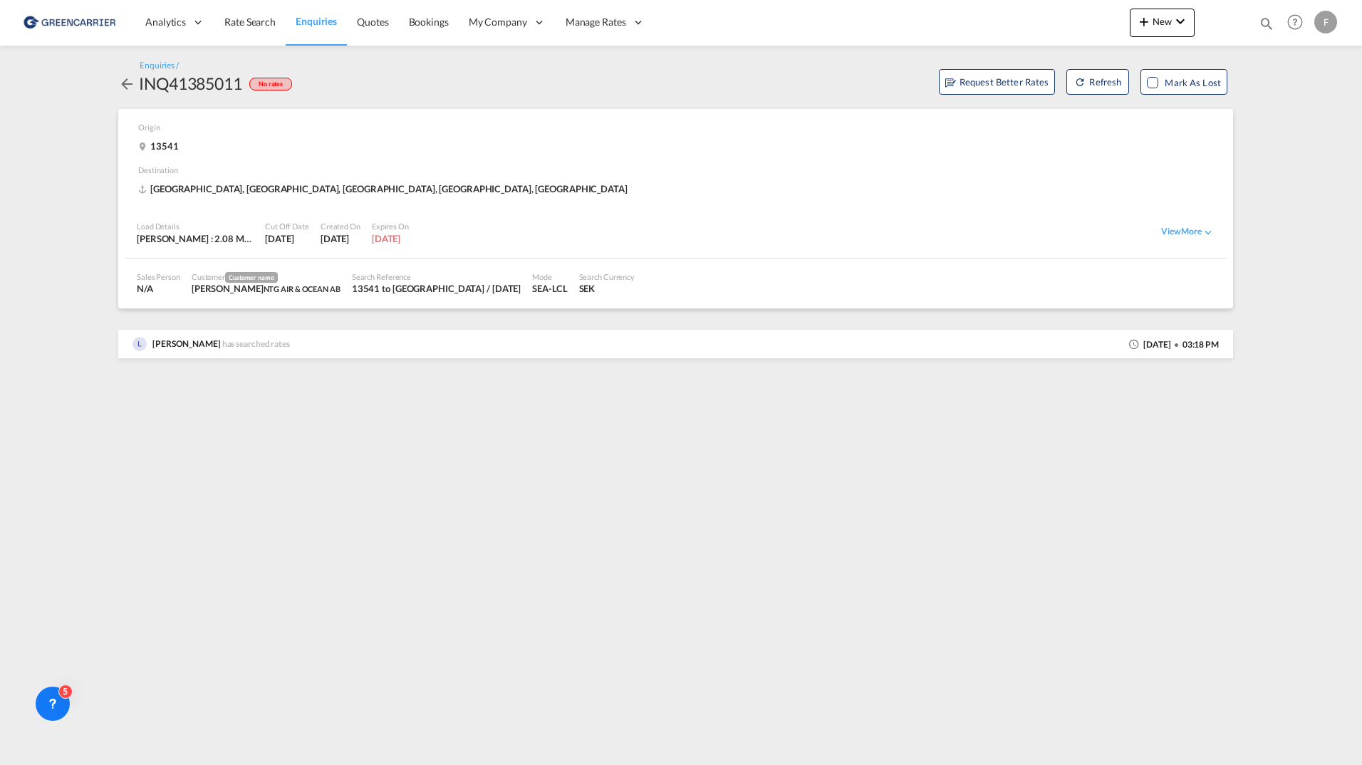
drag, startPoint x: 407, startPoint y: 239, endPoint x: 422, endPoint y: 239, distance: 15.7
click at [409, 239] on div "[DATE]" at bounding box center [390, 238] width 37 height 13
drag, startPoint x: 422, startPoint y: 239, endPoint x: 395, endPoint y: 166, distance: 78.4
click at [395, 166] on div "Destination" at bounding box center [679, 173] width 1082 height 18
click at [331, 21] on span "Enquiries" at bounding box center [316, 21] width 41 height 12
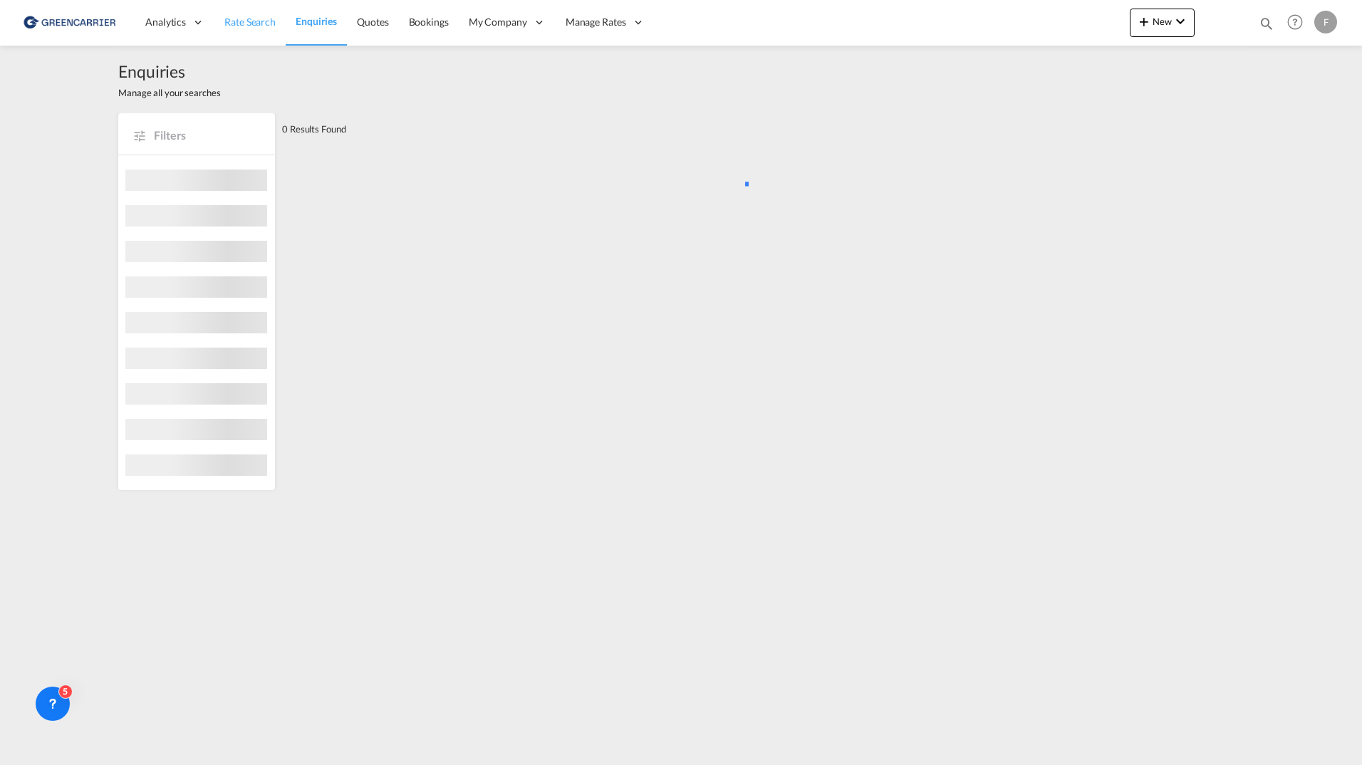
click at [259, 31] on link "Rate Search" at bounding box center [249, 22] width 71 height 46
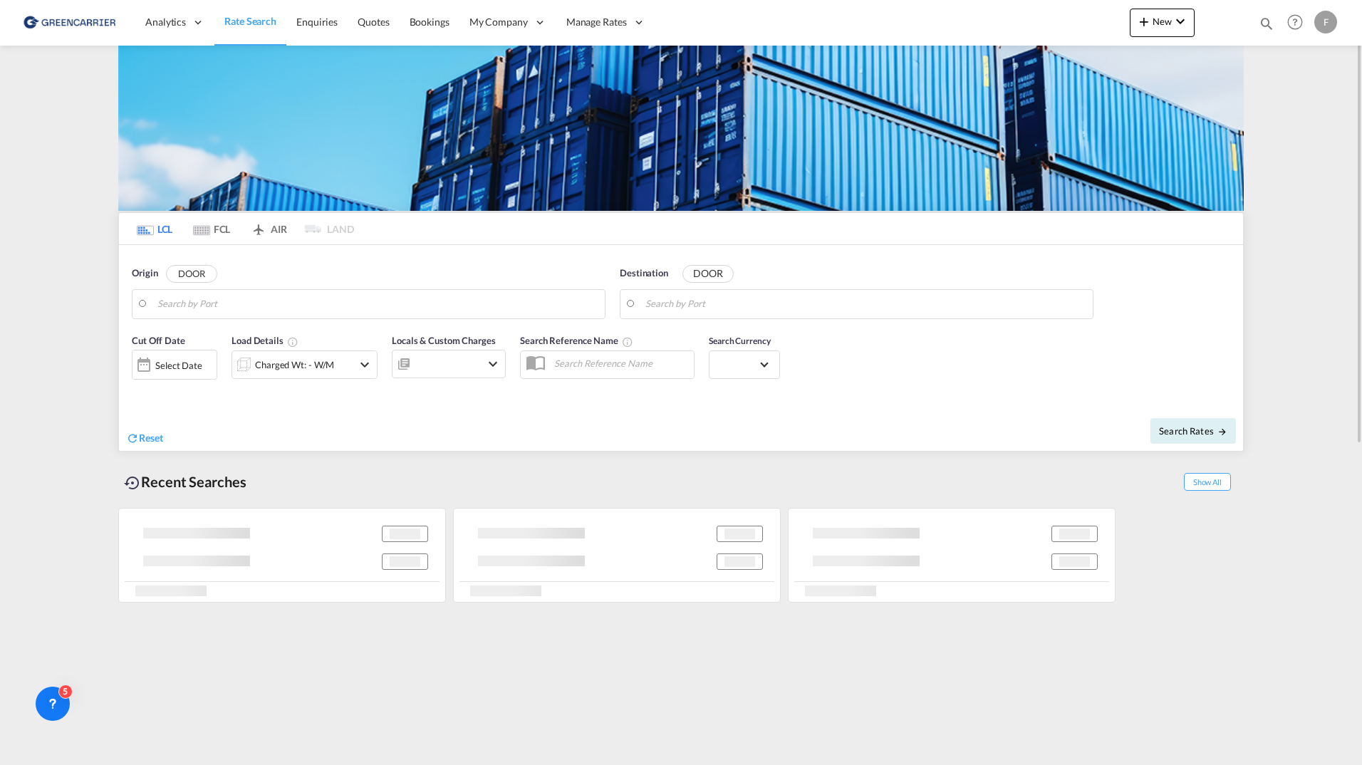
type input "[GEOGRAPHIC_DATA] ([GEOGRAPHIC_DATA]), [GEOGRAPHIC_DATA]"
type input "[GEOGRAPHIC_DATA], MXVER"
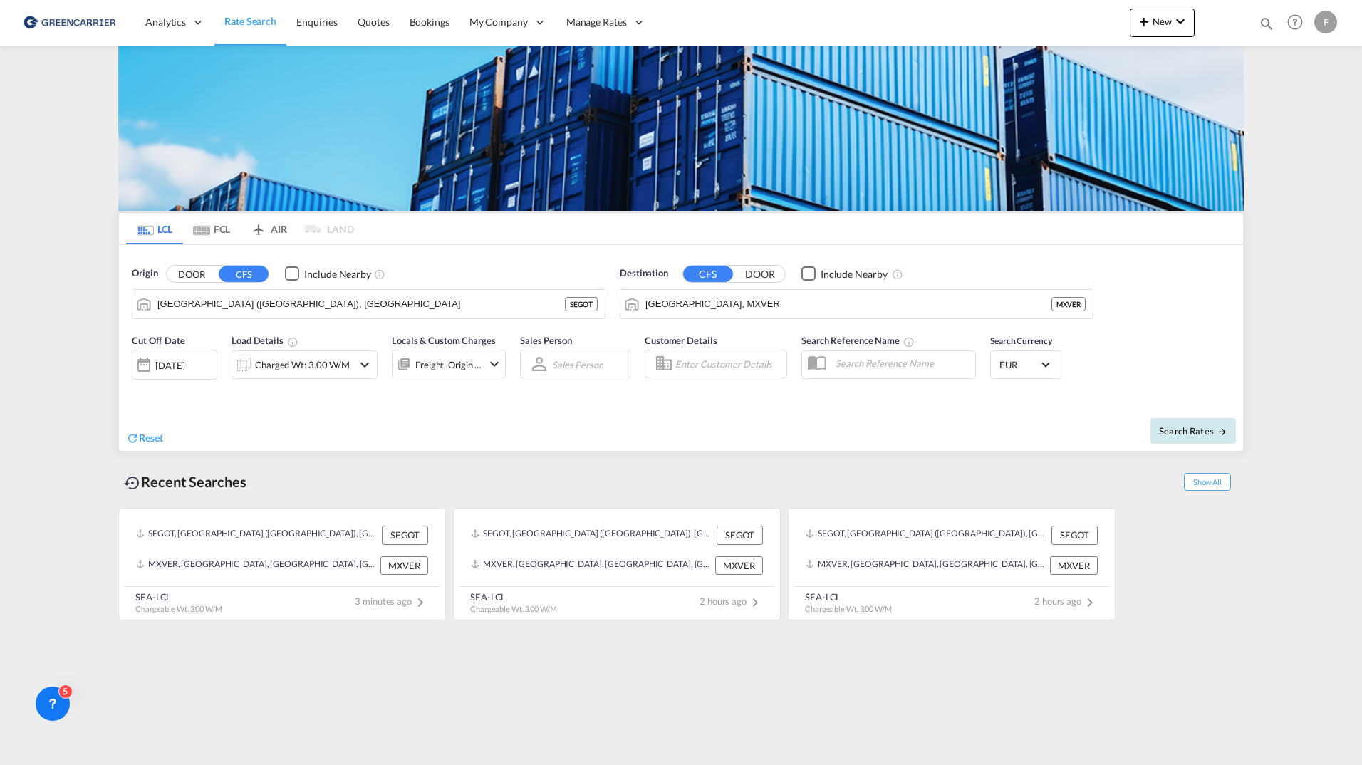
click at [1201, 419] on button "Search Rates" at bounding box center [1192, 431] width 85 height 26
type input "SEGOT to MXVER / 24 Sep 2025"
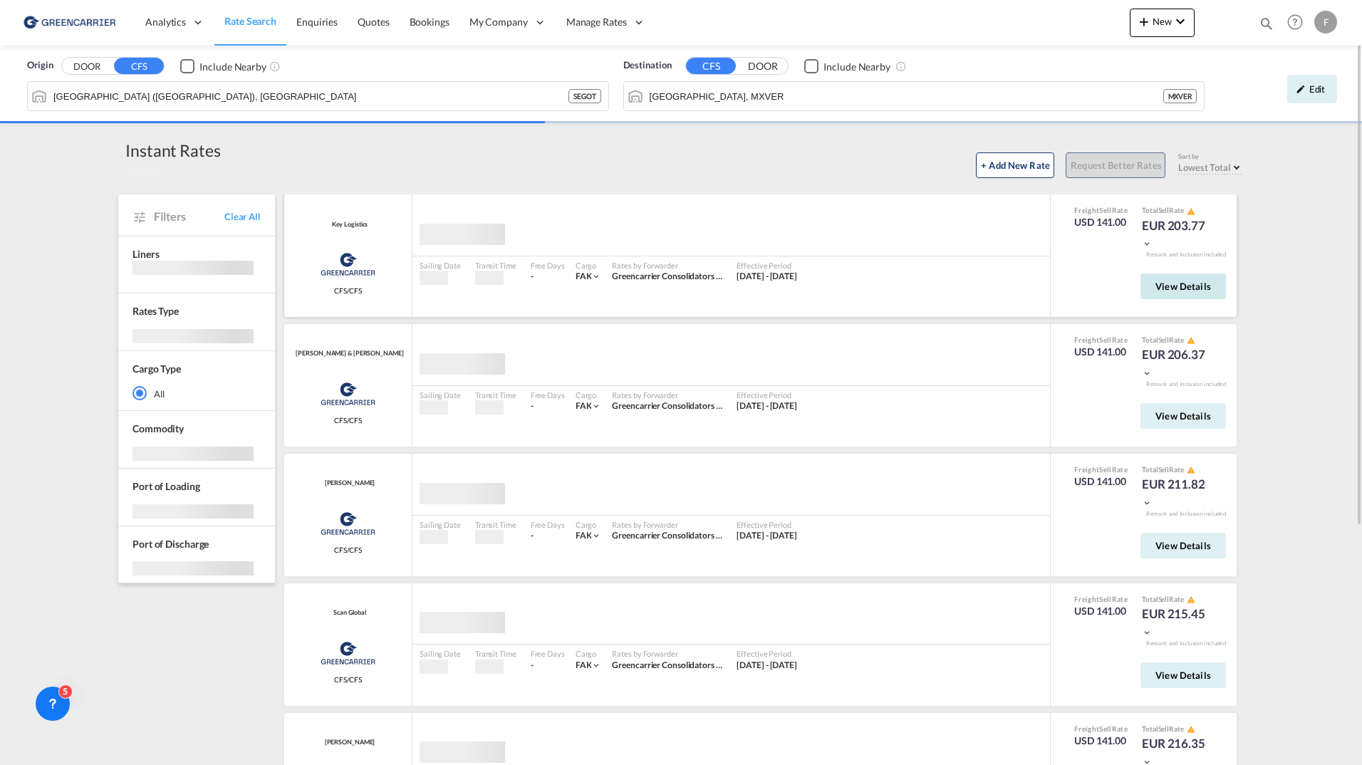
click at [1166, 288] on span "View Details" at bounding box center [1183, 286] width 56 height 11
click at [1163, 289] on span "View Details" at bounding box center [1183, 286] width 56 height 11
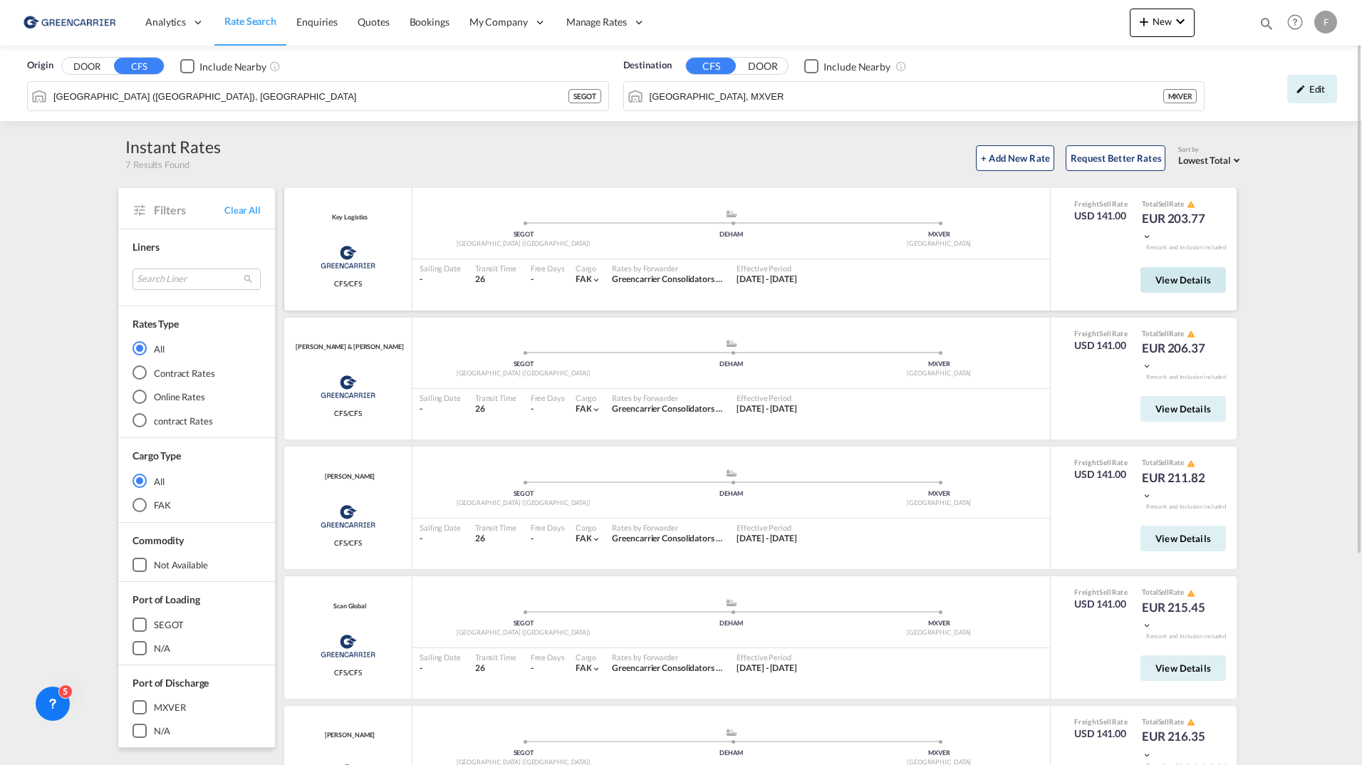
click at [1184, 290] on button "View Details" at bounding box center [1182, 280] width 85 height 26
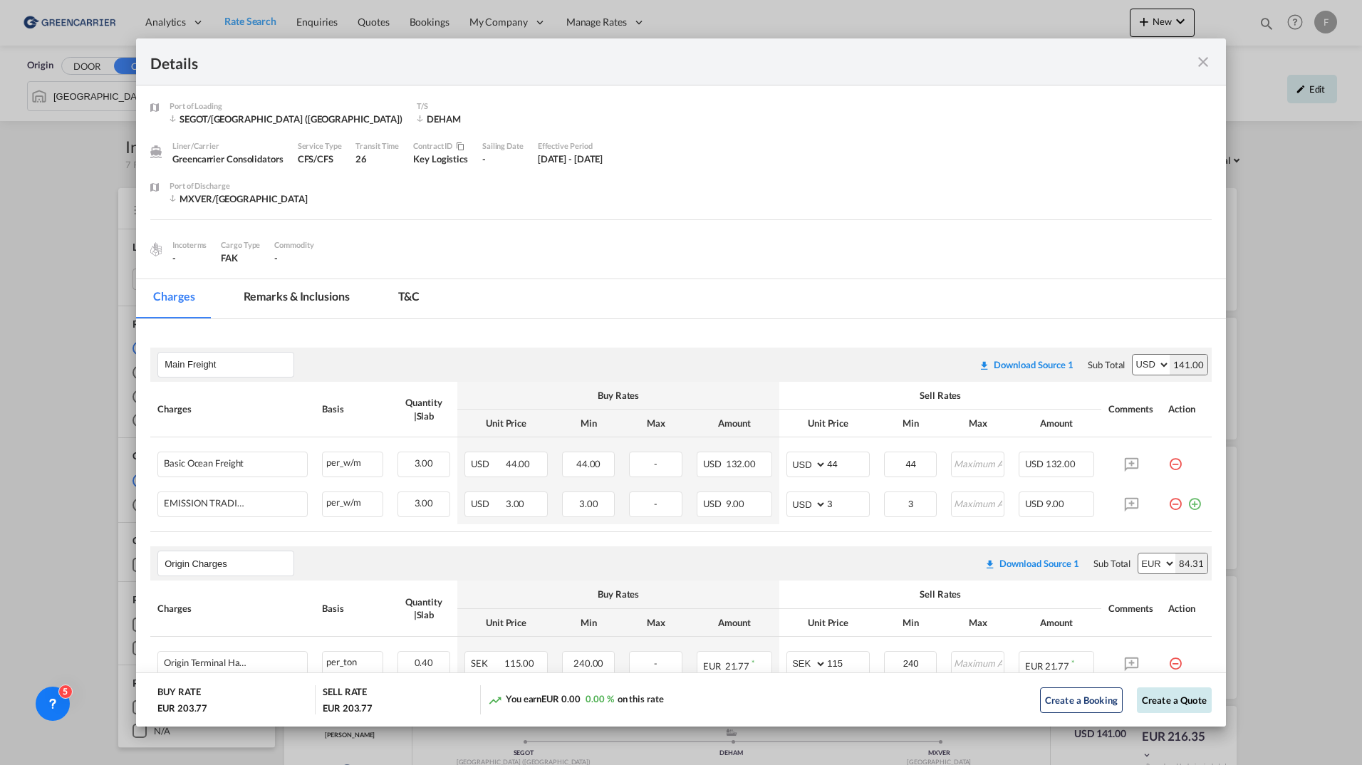
click at [1158, 708] on button "Create a Quote" at bounding box center [1174, 700] width 75 height 26
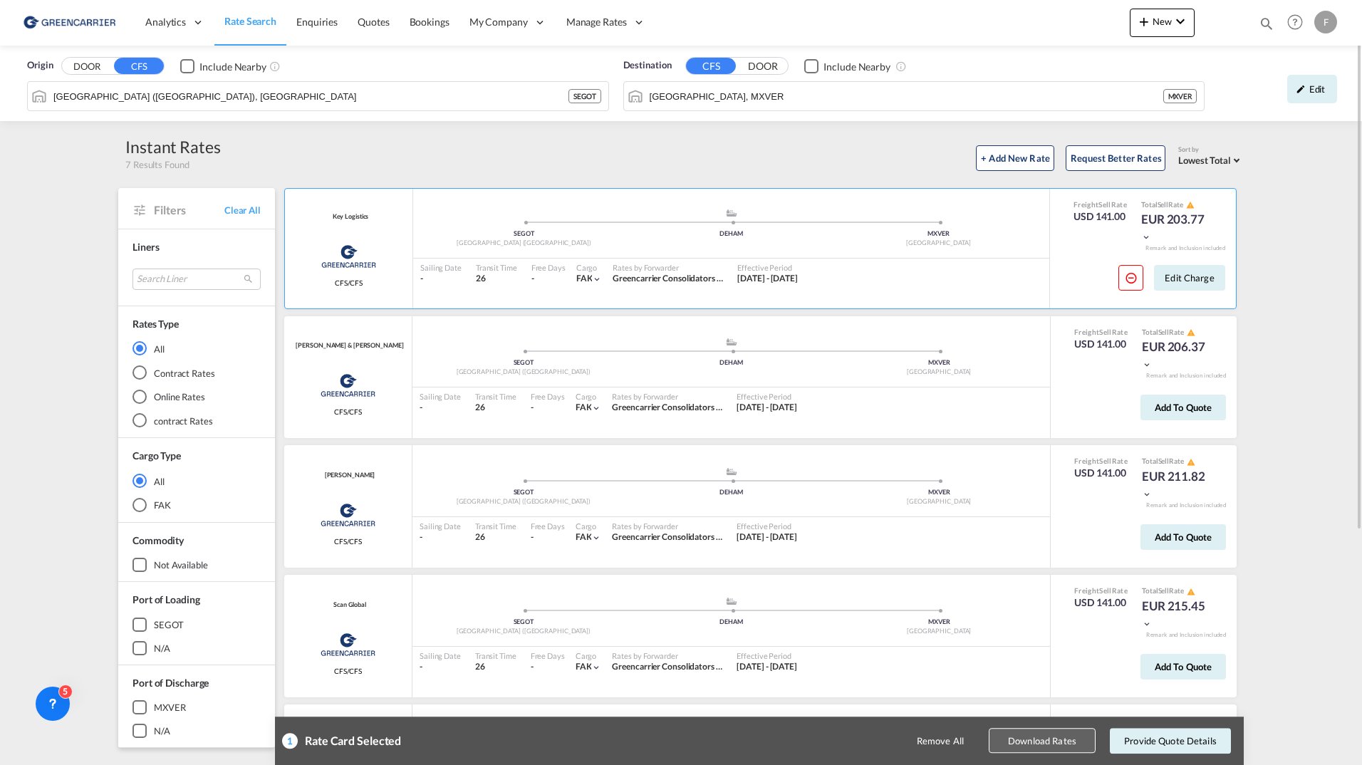
click at [1035, 743] on button "Download Rates" at bounding box center [1041, 740] width 107 height 25
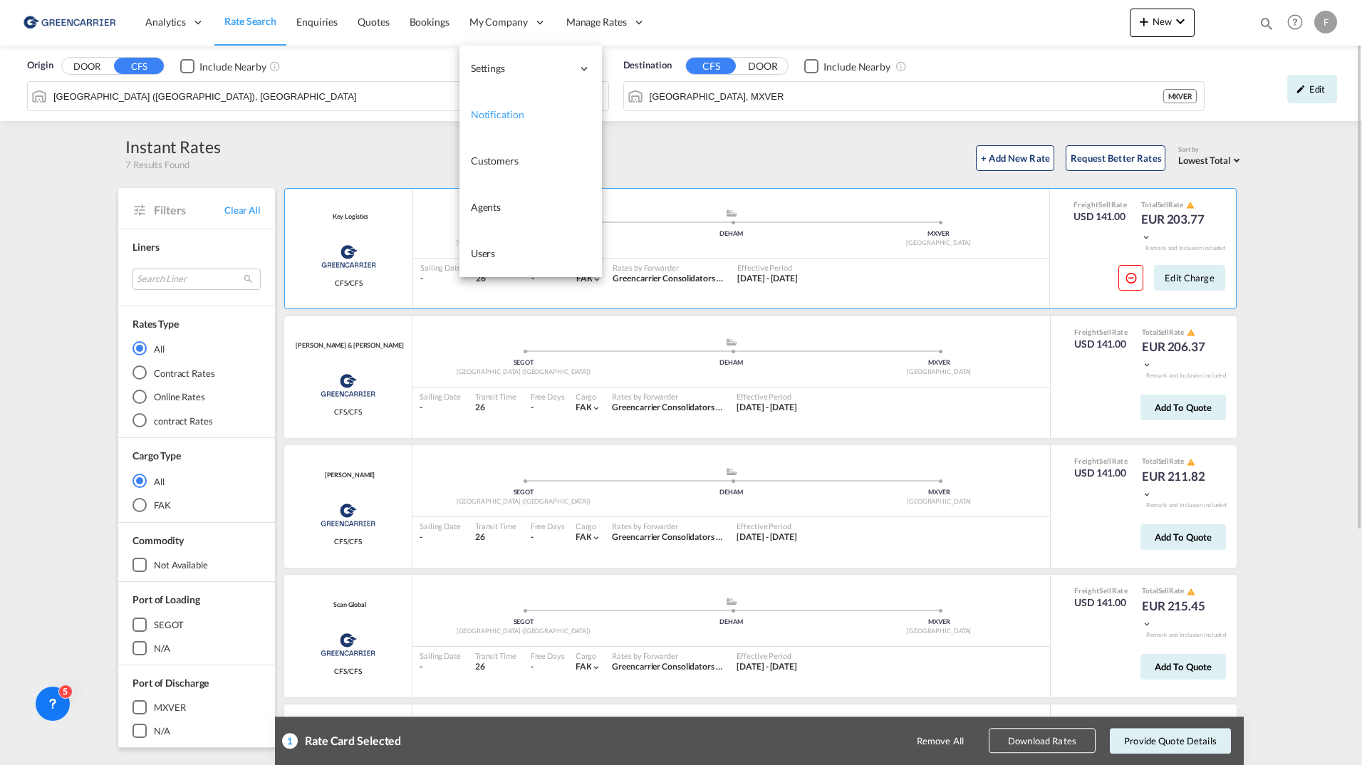
click at [495, 112] on span "Notification" at bounding box center [497, 114] width 53 height 12
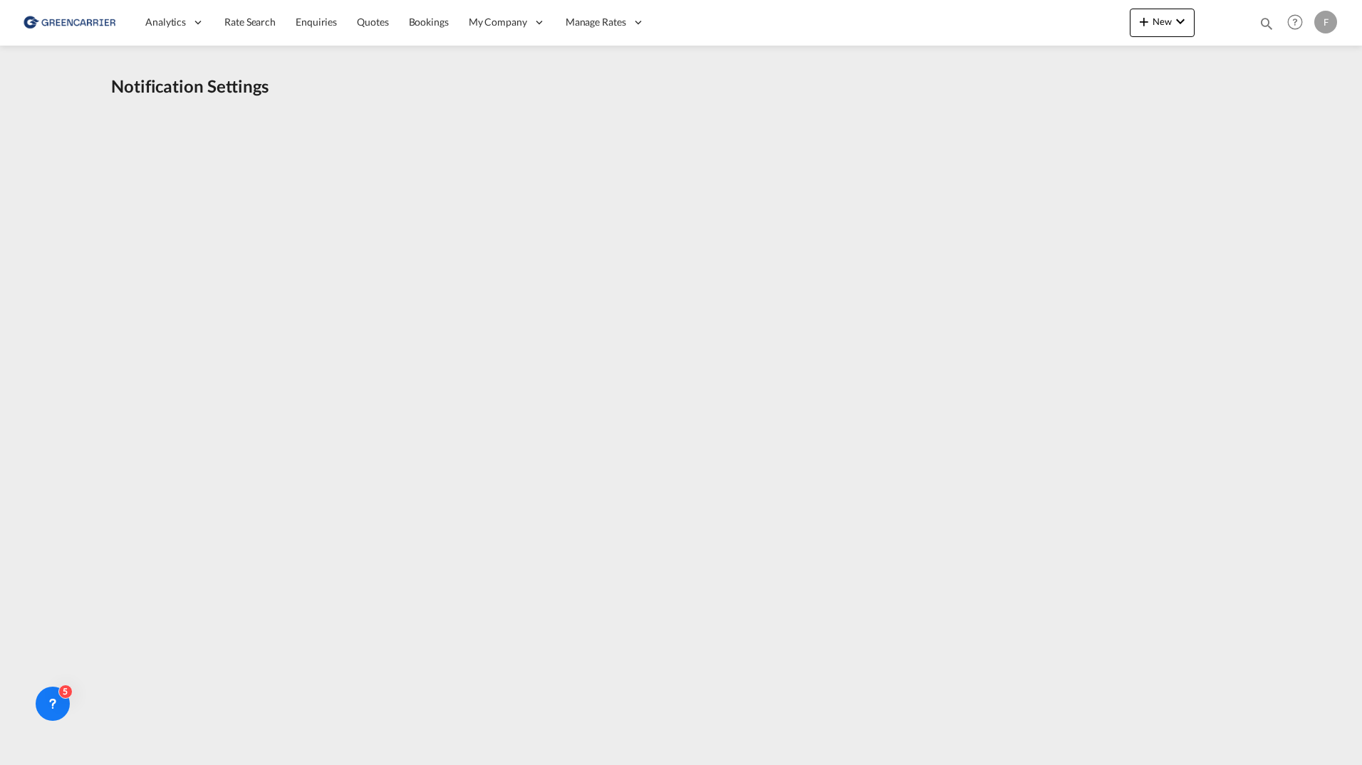
click at [80, 103] on div "Notification Settings" at bounding box center [681, 403] width 1362 height 658
